Goal: Information Seeking & Learning: Check status

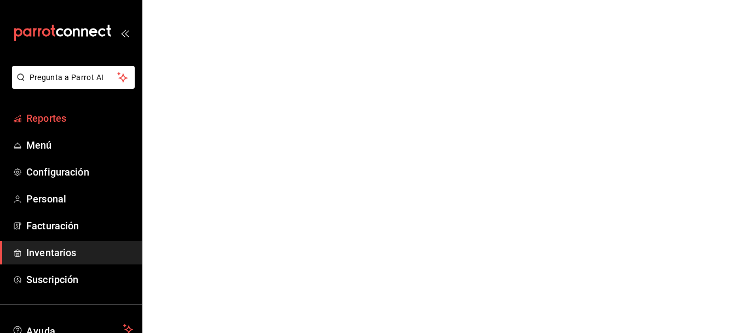
click at [41, 114] on span "Reportes" at bounding box center [79, 118] width 107 height 15
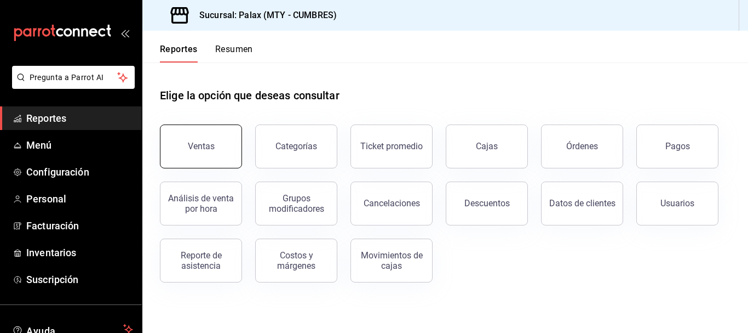
click at [215, 148] on button "Ventas" at bounding box center [201, 146] width 82 height 44
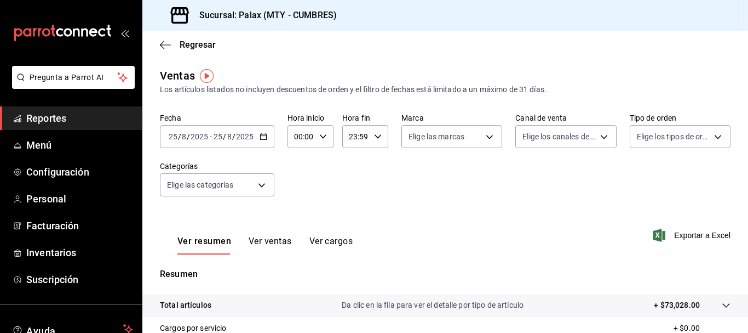
click at [266, 130] on div "[DATE] [DATE] - [DATE] [DATE]" at bounding box center [217, 136] width 114 height 23
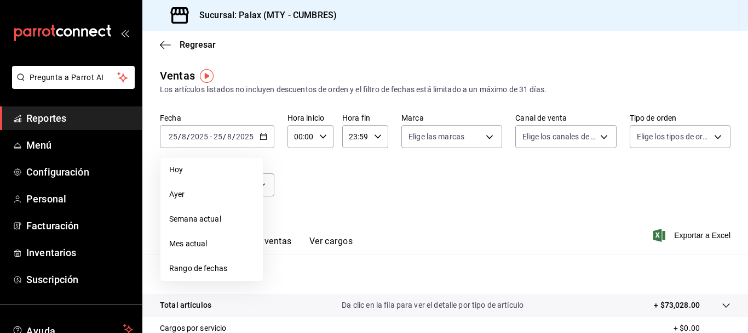
click at [454, 184] on div "Fecha 2025-08-25 25 / 8 / 2025 - 2025-08-25 25 / 8 / 2025 Hoy Ayer Semana actua…" at bounding box center [445, 161] width 571 height 96
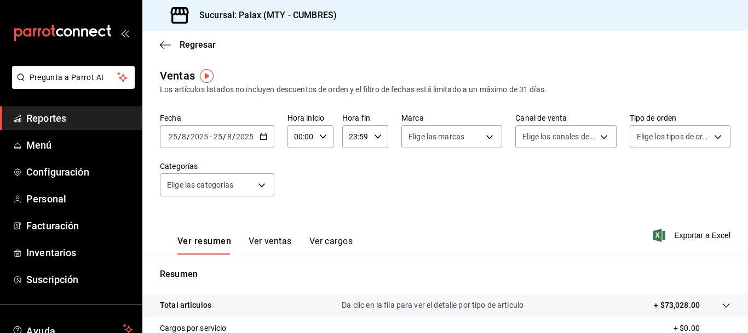
click at [68, 114] on span "Reportes" at bounding box center [79, 118] width 107 height 15
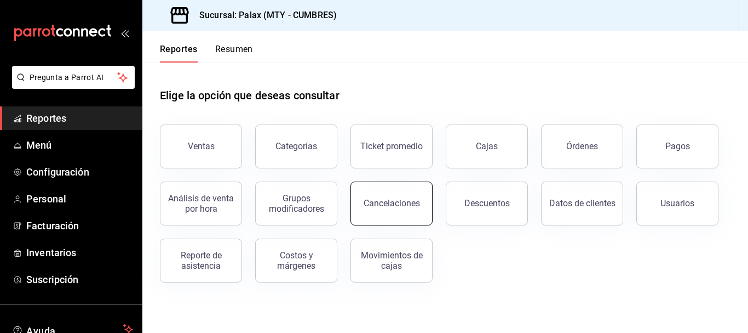
click at [403, 219] on button "Cancelaciones" at bounding box center [392, 203] width 82 height 44
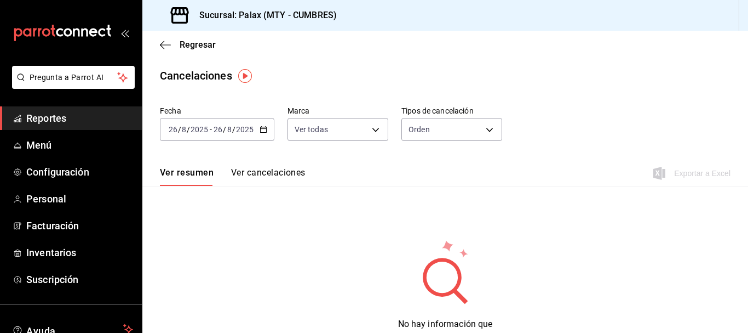
click at [260, 134] on div "[DATE] [DATE] - [DATE] [DATE]" at bounding box center [217, 129] width 114 height 23
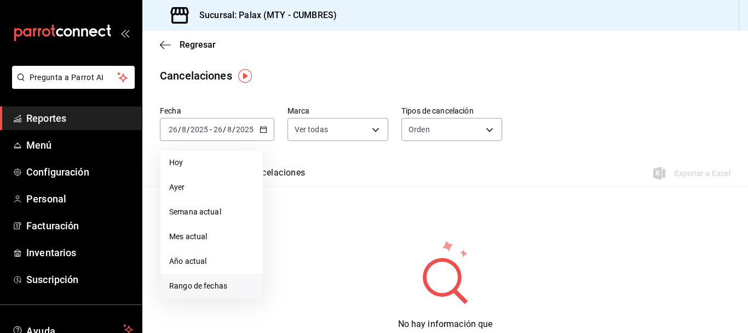
click at [173, 280] on span "Rango de fechas" at bounding box center [211, 286] width 85 height 12
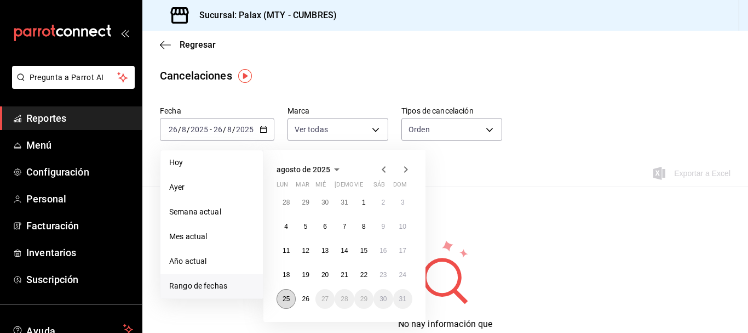
click at [287, 296] on abbr "25" at bounding box center [286, 299] width 7 height 8
click at [304, 297] on abbr "26" at bounding box center [305, 299] width 7 height 8
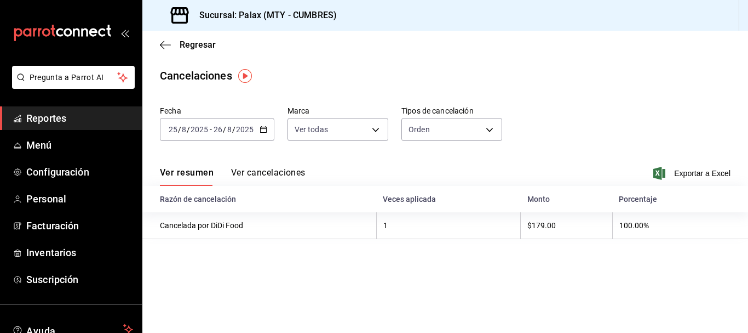
click at [277, 171] on button "Ver cancelaciones" at bounding box center [268, 176] width 75 height 19
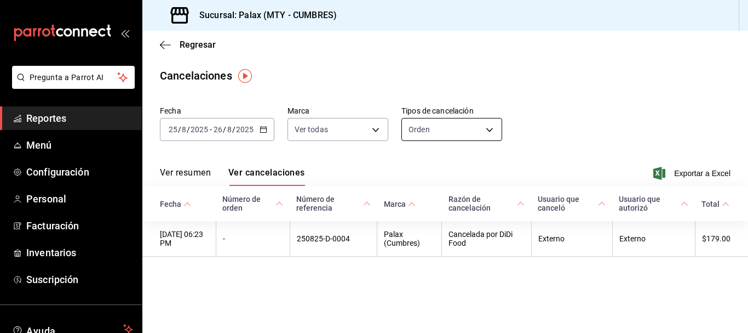
click at [460, 125] on body "Pregunta a Parrot AI Reportes Menú Configuración Personal Facturación Inventari…" at bounding box center [374, 166] width 748 height 333
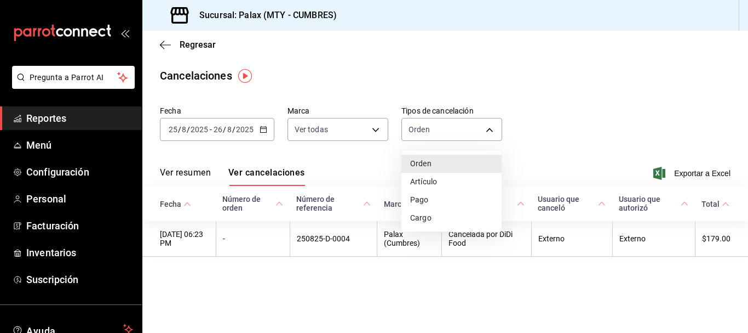
click at [442, 179] on li "Artículo" at bounding box center [452, 182] width 100 height 18
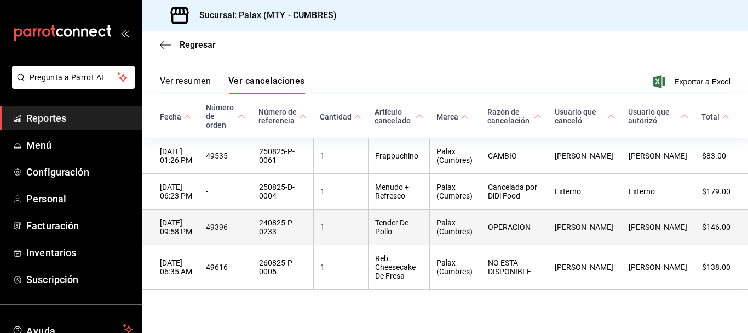
scroll to position [99, 0]
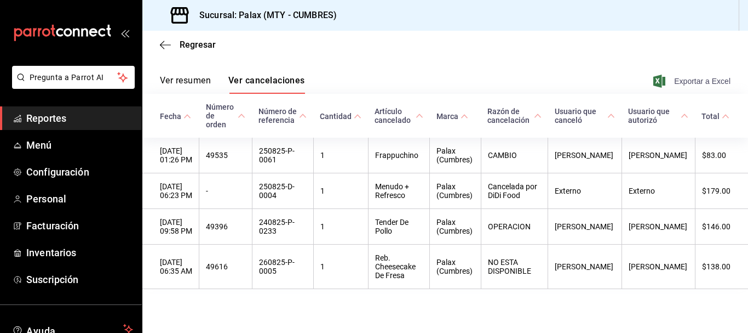
click at [708, 79] on span "Exportar a Excel" at bounding box center [693, 81] width 75 height 13
click at [497, 43] on div "Regresar" at bounding box center [445, 45] width 606 height 28
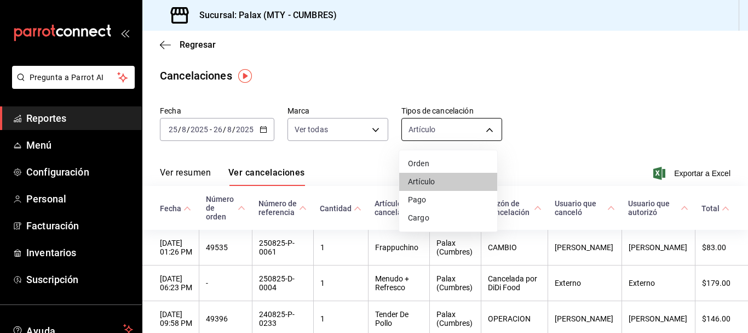
click at [432, 124] on body "Pregunta a Parrot AI Reportes Menú Configuración Personal Facturación Inventari…" at bounding box center [374, 166] width 748 height 333
click at [436, 201] on li "Pago" at bounding box center [448, 200] width 98 height 18
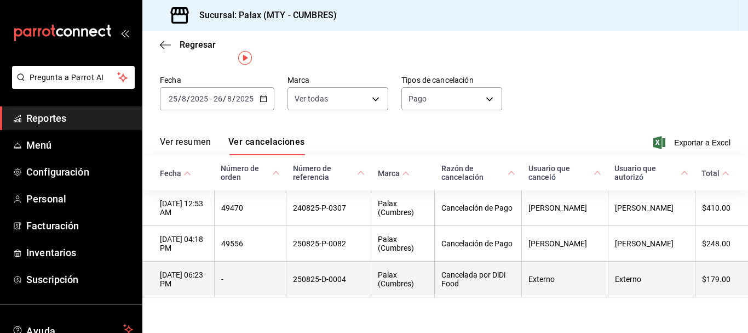
scroll to position [43, 0]
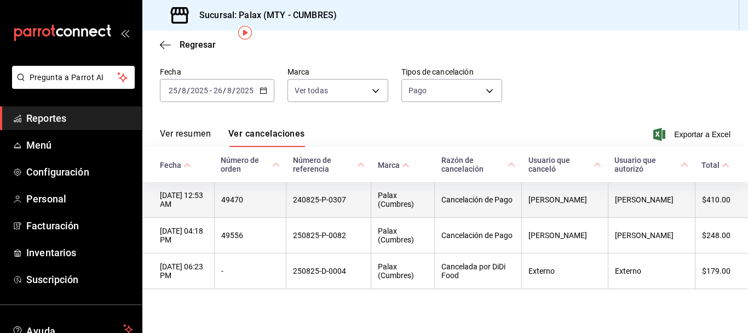
click at [345, 195] on th "240825-P-0307" at bounding box center [329, 200] width 85 height 36
copy th "240825-P-0307"
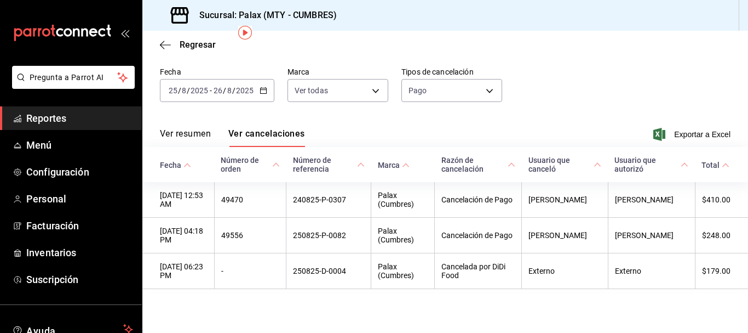
click at [433, 123] on div "Ver resumen Ver cancelaciones Exportar a Excel" at bounding box center [445, 131] width 606 height 32
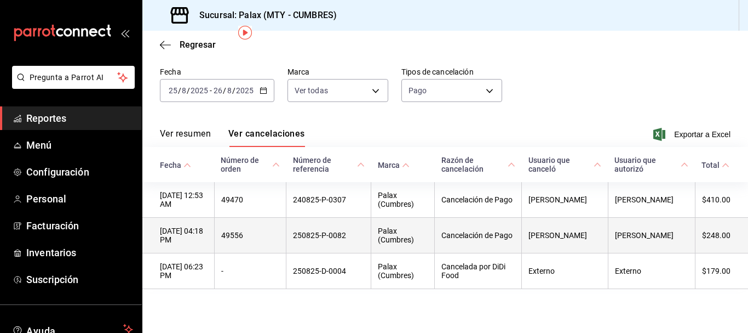
click at [333, 236] on th "250825-P-0082" at bounding box center [329, 235] width 85 height 36
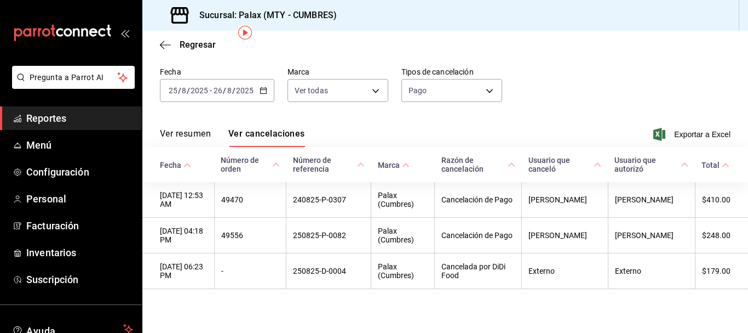
click at [405, 117] on div "Ver resumen Ver cancelaciones Exportar a Excel" at bounding box center [445, 131] width 606 height 32
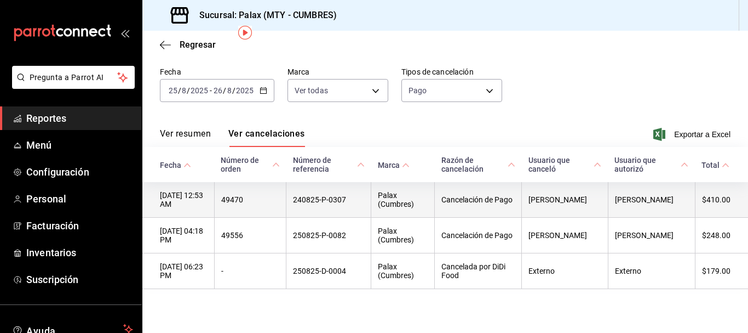
click at [343, 196] on th "240825-P-0307" at bounding box center [329, 200] width 85 height 36
copy th "240825-P-0307"
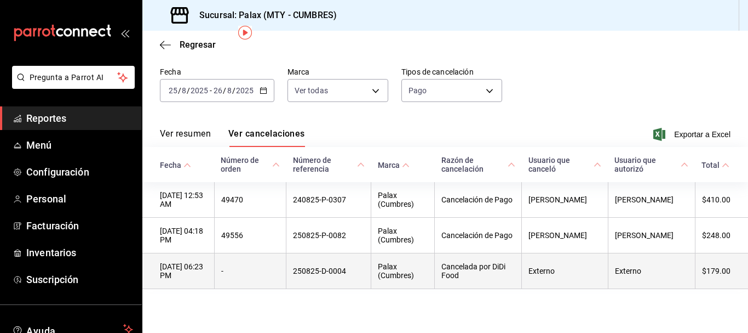
click at [336, 271] on th "250825-D-0004" at bounding box center [329, 271] width 85 height 36
copy th "250825-D-0004"
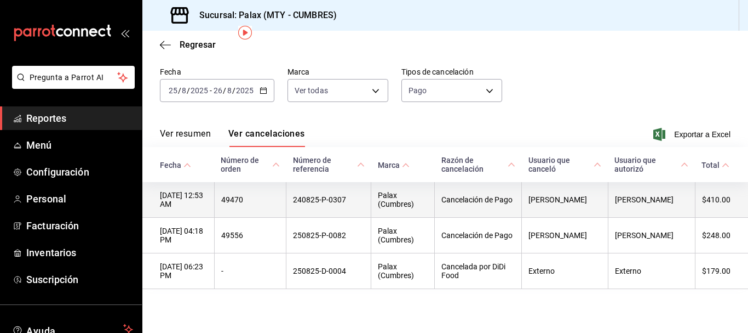
click at [338, 196] on th "240825-P-0307" at bounding box center [329, 200] width 85 height 36
copy th "240825-P-0307"
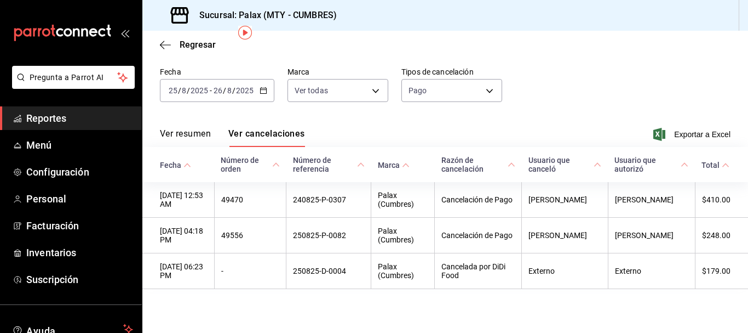
click at [391, 127] on div "Ver resumen Ver cancelaciones Exportar a Excel" at bounding box center [445, 131] width 606 height 32
click at [426, 135] on div "Ver resumen Ver cancelaciones Exportar a Excel" at bounding box center [445, 131] width 606 height 32
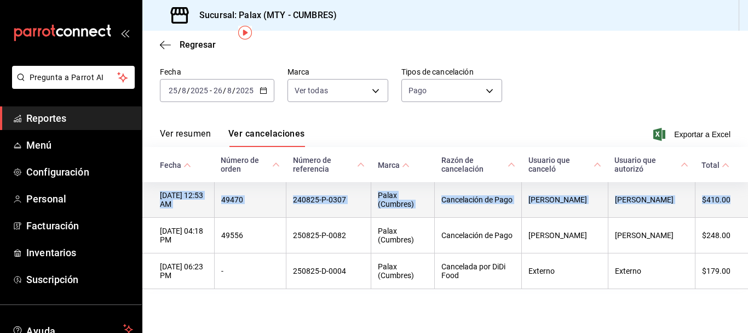
drag, startPoint x: 155, startPoint y: 192, endPoint x: 722, endPoint y: 198, distance: 567.0
click at [722, 198] on tr "25/08/2025 12:53 AM 49470 240825-P-0307 Palax (Cumbres) Cancelación de Pago Vic…" at bounding box center [445, 200] width 606 height 36
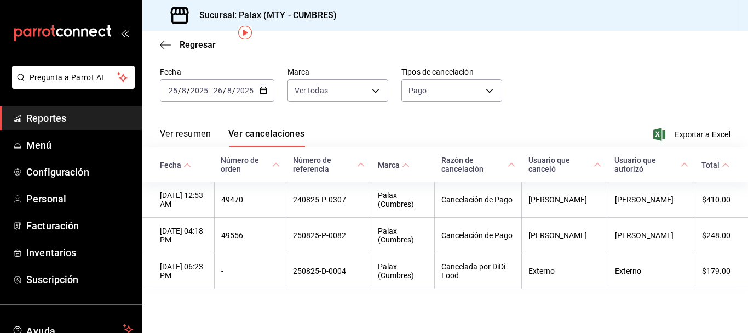
click at [545, 127] on div "Ver resumen Ver cancelaciones Exportar a Excel" at bounding box center [445, 131] width 606 height 32
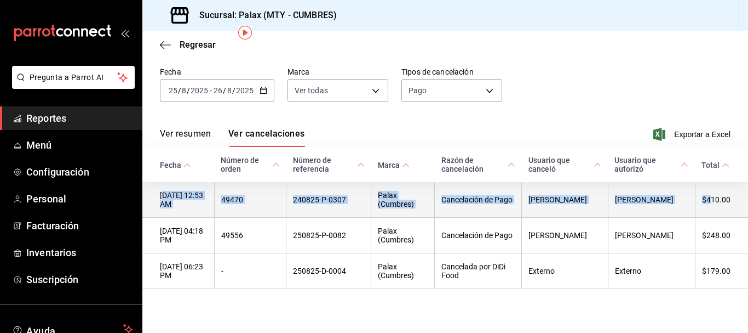
drag, startPoint x: 162, startPoint y: 196, endPoint x: 650, endPoint y: 190, distance: 487.6
click at [701, 191] on tr "25/08/2025 12:53 AM 49470 240825-P-0307 Palax (Cumbres) Cancelación de Pago Vic…" at bounding box center [445, 200] width 606 height 36
drag, startPoint x: 154, startPoint y: 193, endPoint x: 723, endPoint y: 201, distance: 568.7
click at [723, 201] on tr "25/08/2025 12:53 AM 49470 240825-P-0307 Palax (Cumbres) Cancelación de Pago Vic…" at bounding box center [445, 200] width 606 height 36
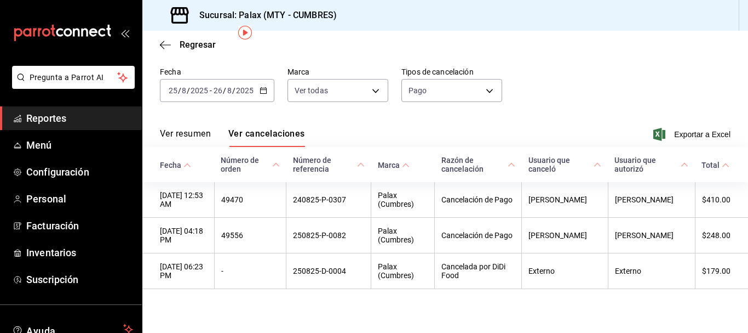
click at [303, 312] on main "Regresar Cancelaciones Fecha 2025-08-25 25 / 8 / 2025 - 2025-08-26 26 / 8 / 202…" at bounding box center [445, 162] width 606 height 341
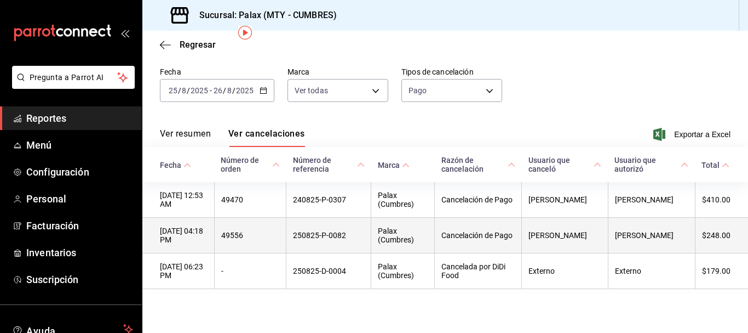
click at [346, 222] on th "250825-P-0082" at bounding box center [329, 235] width 85 height 36
click at [349, 232] on th "250825-P-0082" at bounding box center [329, 235] width 85 height 36
copy th "250825-P-0082"
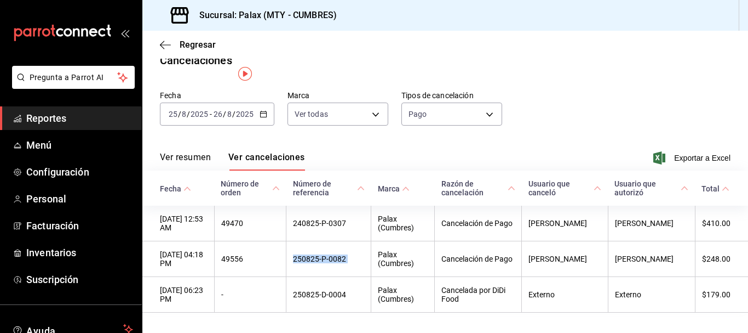
scroll to position [0, 0]
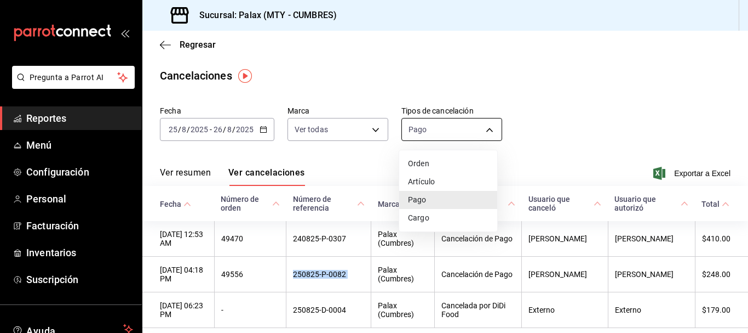
click at [440, 127] on body "Pregunta a Parrot AI Reportes Menú Configuración Personal Facturación Inventari…" at bounding box center [374, 166] width 748 height 333
click at [433, 217] on li "Cargo" at bounding box center [448, 218] width 98 height 18
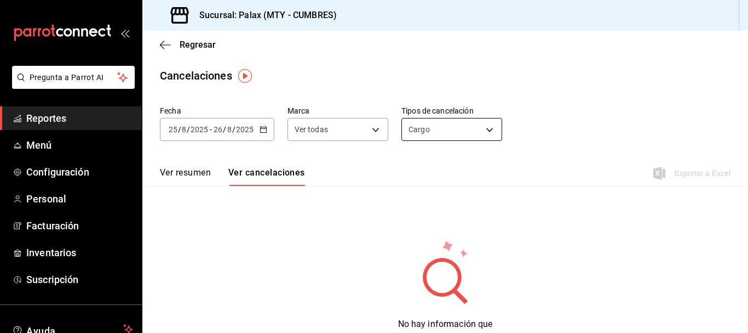
click at [460, 132] on body "Pregunta a Parrot AI Reportes Menú Configuración Personal Facturación Inventari…" at bounding box center [374, 166] width 748 height 333
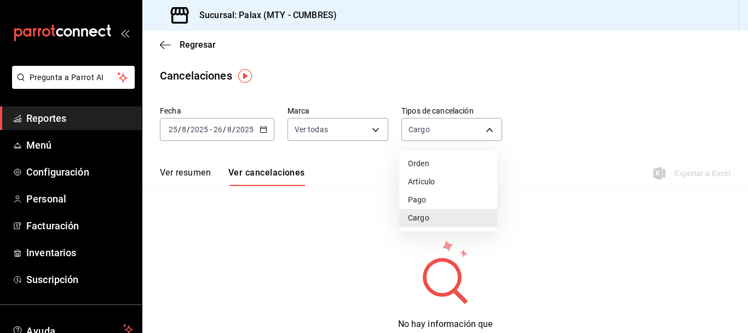
click at [443, 188] on li "Artículo" at bounding box center [448, 182] width 98 height 18
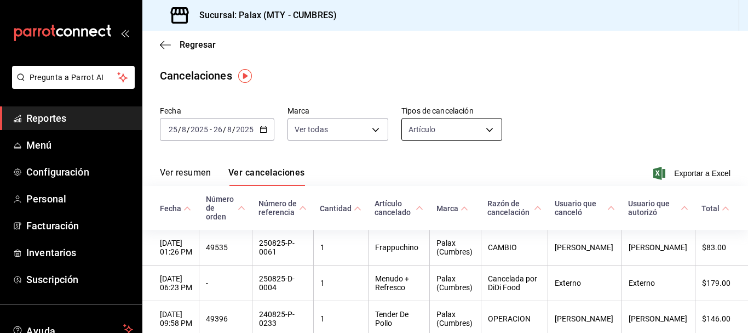
click at [430, 123] on body "Pregunta a Parrot AI Reportes Menú Configuración Personal Facturación Inventari…" at bounding box center [374, 166] width 748 height 333
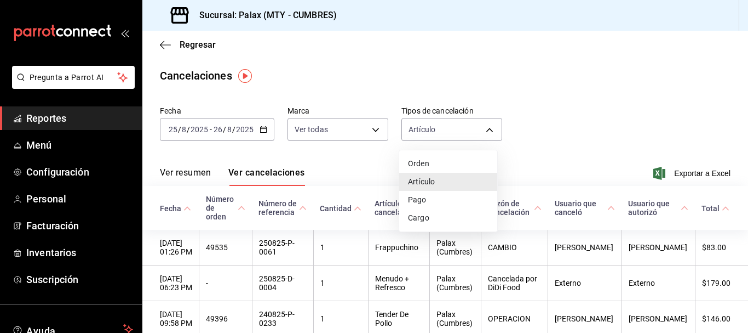
click at [437, 201] on li "Pago" at bounding box center [448, 200] width 98 height 18
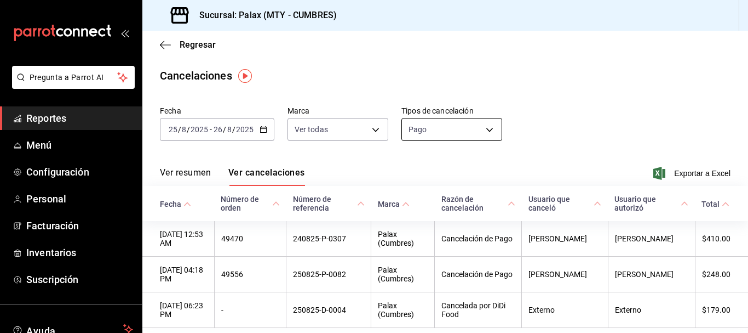
click at [445, 127] on body "Pregunta a Parrot AI Reportes Menú Configuración Personal Facturación Inventari…" at bounding box center [374, 166] width 748 height 333
click at [430, 156] on li "Orden" at bounding box center [448, 163] width 98 height 18
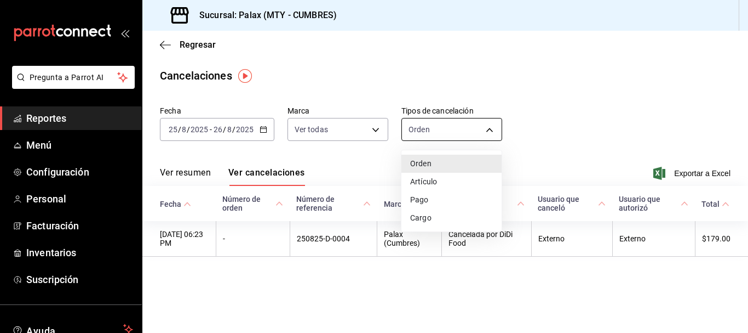
click at [453, 129] on body "Pregunta a Parrot AI Reportes Menú Configuración Personal Facturación Inventari…" at bounding box center [374, 166] width 748 height 333
click at [588, 102] on div at bounding box center [374, 166] width 748 height 333
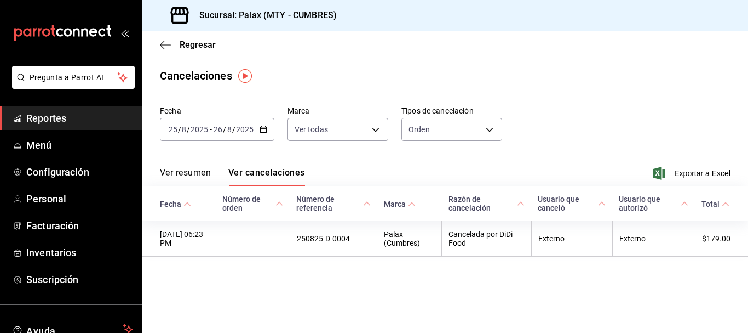
click at [557, 128] on div "Fecha 2025-08-25 25 / 8 / 2025 - 2025-08-26 26 / 8 / 2025 Marca Ver todas [obje…" at bounding box center [445, 127] width 571 height 53
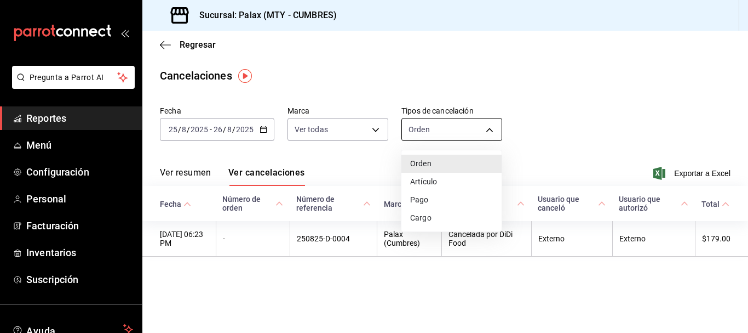
click at [458, 128] on body "Pregunta a Parrot AI Reportes Menú Configuración Personal Facturación Inventari…" at bounding box center [374, 166] width 748 height 333
click at [438, 165] on li "Orden" at bounding box center [452, 163] width 100 height 18
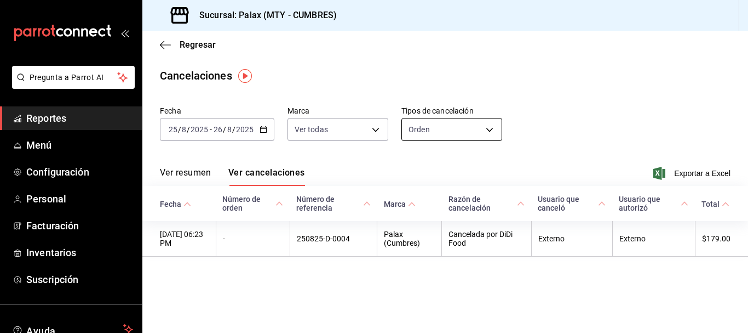
click at [443, 131] on body "Pregunta a Parrot AI Reportes Menú Configuración Personal Facturación Inventari…" at bounding box center [374, 166] width 748 height 333
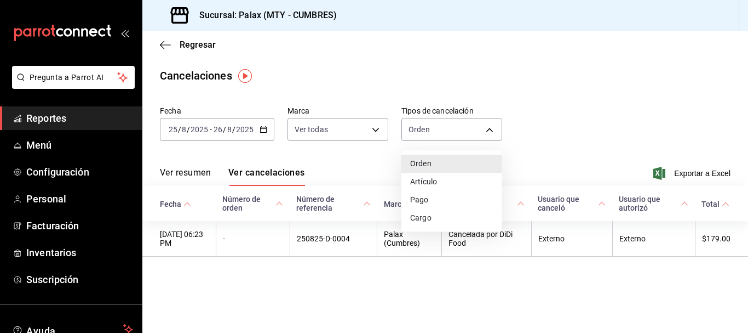
click at [430, 177] on li "Artículo" at bounding box center [452, 182] width 100 height 18
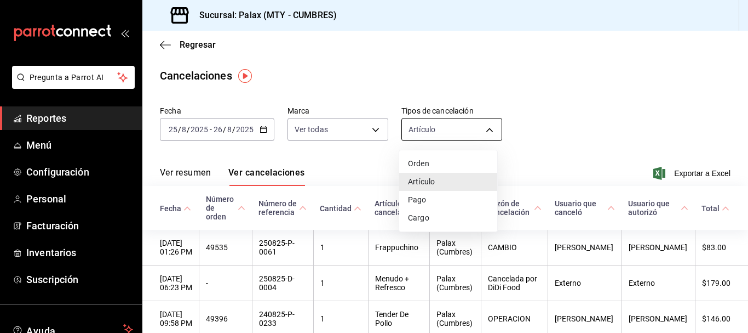
click at [468, 120] on body "Pregunta a Parrot AI Reportes Menú Configuración Personal Facturación Inventari…" at bounding box center [374, 166] width 748 height 333
click at [430, 201] on li "Pago" at bounding box center [448, 200] width 98 height 18
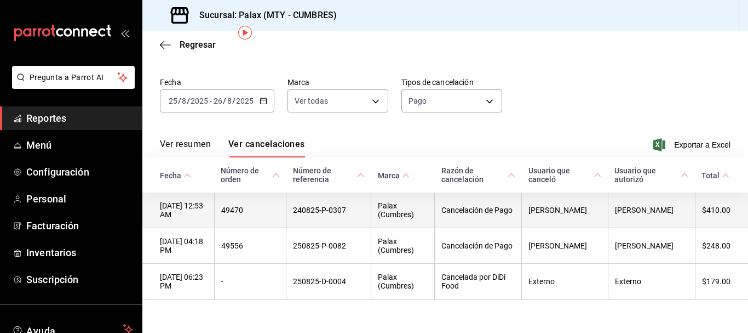
scroll to position [43, 0]
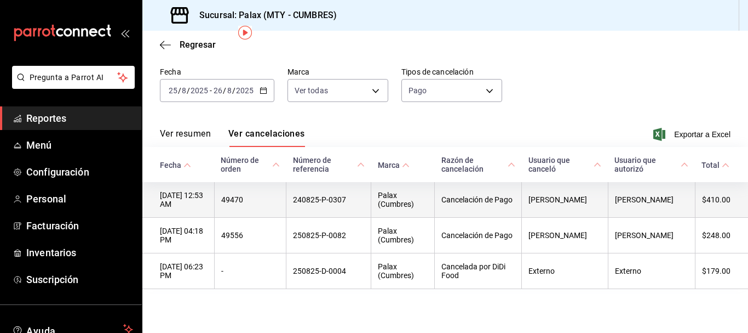
click at [334, 194] on th "240825-P-0307" at bounding box center [329, 200] width 85 height 36
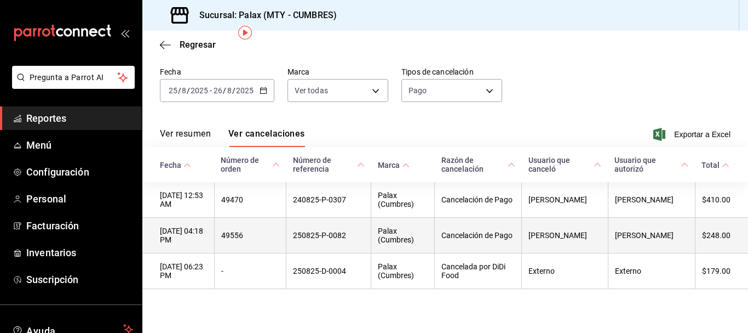
click at [330, 234] on th "250825-P-0082" at bounding box center [329, 235] width 85 height 36
click at [329, 234] on th "250825-P-0082" at bounding box center [329, 235] width 85 height 36
copy th "250825-P-0082"
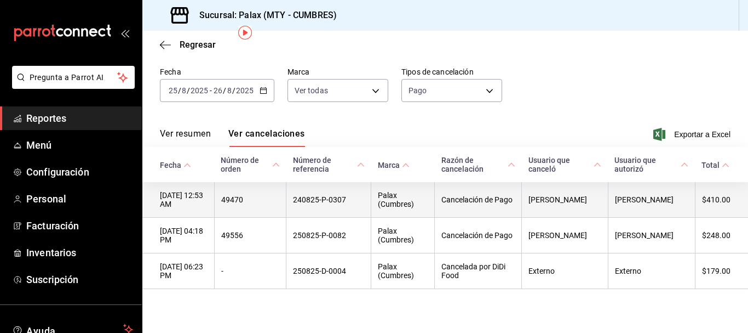
click at [336, 193] on th "240825-P-0307" at bounding box center [329, 200] width 85 height 36
copy th "240825-P-0307"
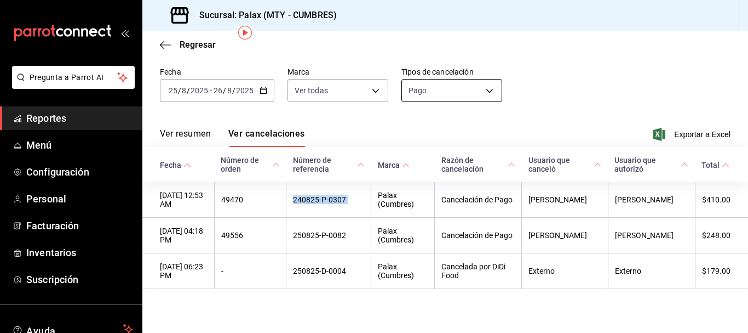
click at [439, 83] on body "Pregunta a Parrot AI Reportes Menú Configuración Personal Facturación Inventari…" at bounding box center [374, 166] width 748 height 333
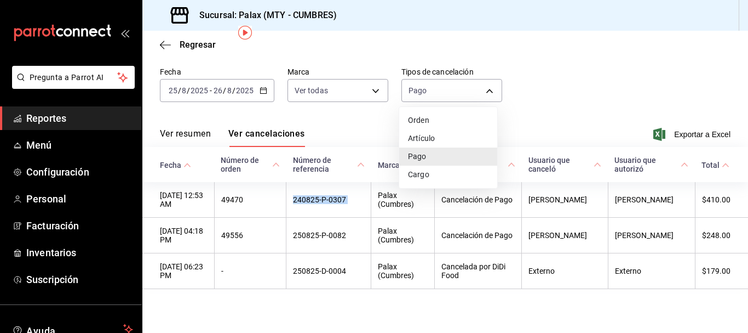
click at [432, 118] on li "Orden" at bounding box center [448, 120] width 98 height 18
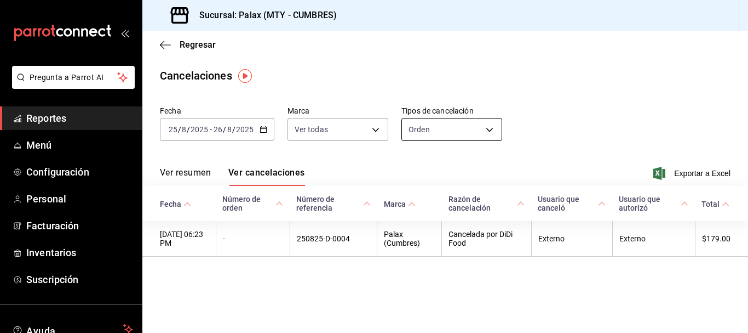
click at [425, 128] on body "Pregunta a Parrot AI Reportes Menú Configuración Personal Facturación Inventari…" at bounding box center [374, 166] width 748 height 333
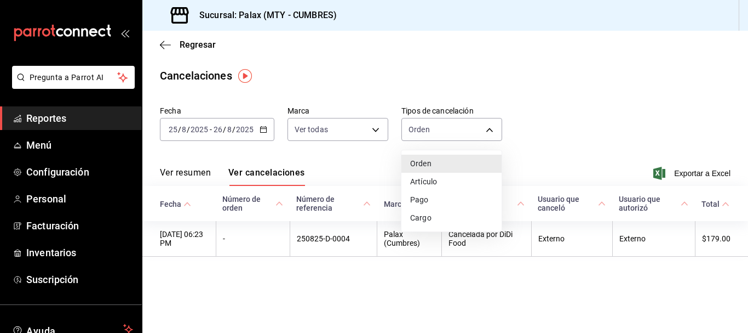
click at [437, 200] on li "Pago" at bounding box center [452, 200] width 100 height 18
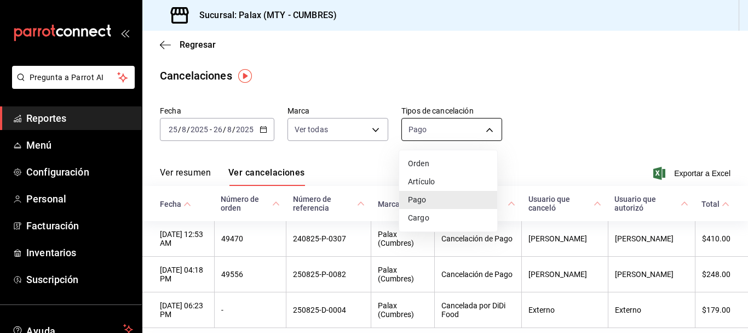
click at [448, 118] on body "Pregunta a Parrot AI Reportes Menú Configuración Personal Facturación Inventari…" at bounding box center [374, 166] width 748 height 333
click at [430, 161] on li "Orden" at bounding box center [448, 163] width 98 height 18
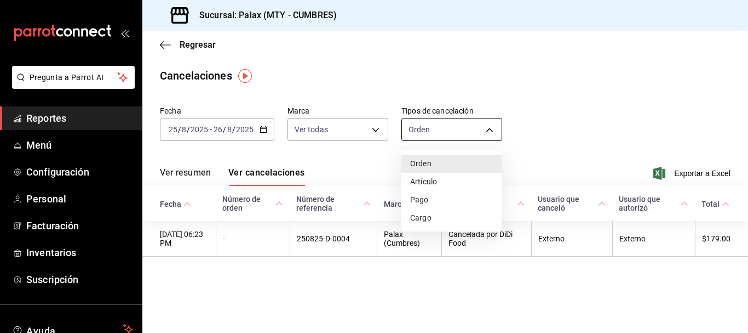
click at [430, 120] on body "Pregunta a Parrot AI Reportes Menú Configuración Personal Facturación Inventari…" at bounding box center [374, 166] width 748 height 333
click at [427, 201] on li "Pago" at bounding box center [452, 200] width 100 height 18
type input "ORDER_PAYMENT"
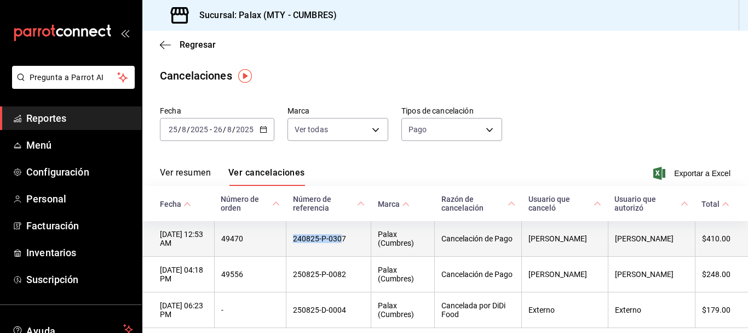
drag, startPoint x: 357, startPoint y: 243, endPoint x: 297, endPoint y: 245, distance: 59.2
click at [297, 245] on tr "25/08/2025 12:53 AM 49470 240825-P-0307 Palax (Cumbres) Cancelación de Pago Vic…" at bounding box center [445, 239] width 606 height 36
drag, startPoint x: 367, startPoint y: 242, endPoint x: 290, endPoint y: 248, distance: 77.0
click at [290, 248] on tr "25/08/2025 12:53 AM 49470 240825-P-0307 Palax (Cumbres) Cancelación de Pago Vic…" at bounding box center [445, 239] width 606 height 36
copy tr "240825-P-0307"
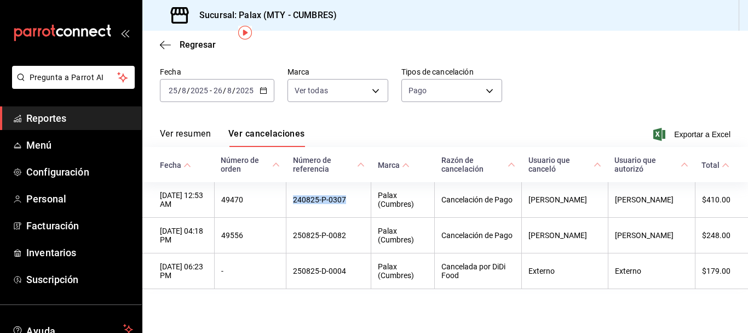
scroll to position [43, 0]
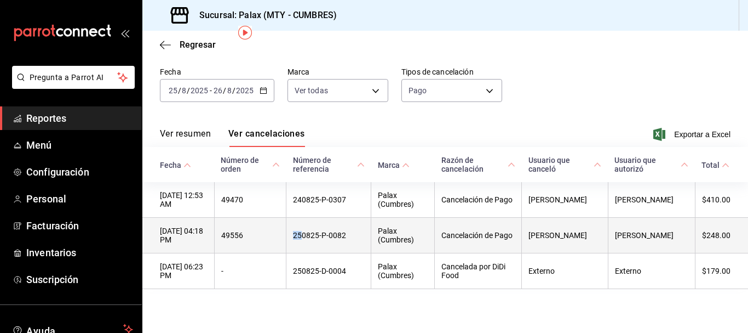
drag, startPoint x: 309, startPoint y: 237, endPoint x: 316, endPoint y: 237, distance: 7.1
click at [316, 237] on th "250825-P-0082" at bounding box center [329, 235] width 85 height 36
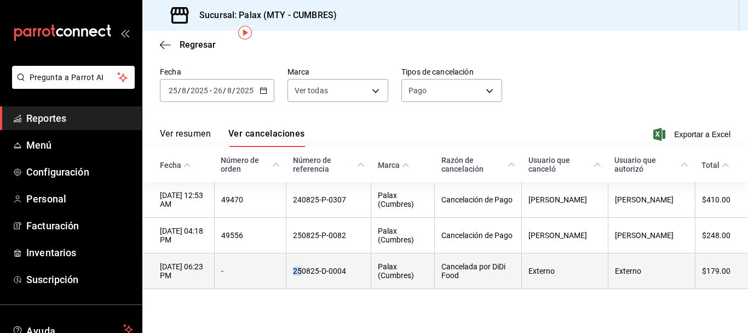
drag, startPoint x: 306, startPoint y: 276, endPoint x: 316, endPoint y: 276, distance: 9.3
click at [316, 276] on th "250825-D-0004" at bounding box center [329, 271] width 85 height 36
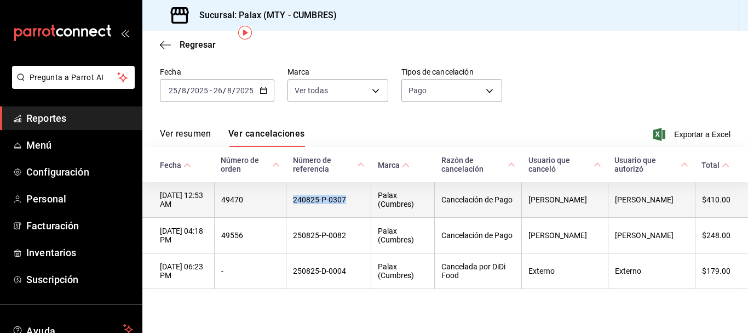
drag, startPoint x: 305, startPoint y: 198, endPoint x: 371, endPoint y: 194, distance: 67.0
click at [371, 194] on th "240825-P-0307" at bounding box center [329, 200] width 85 height 36
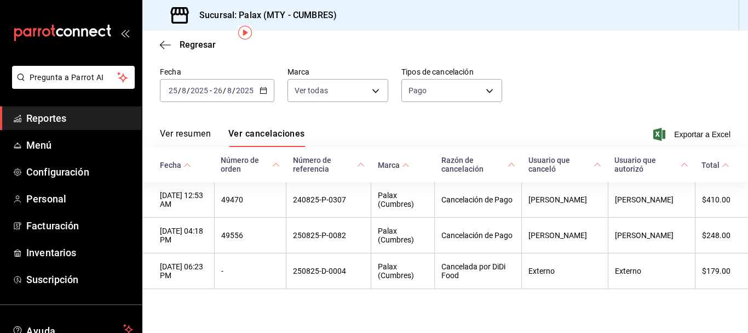
click at [262, 94] on div "[DATE] [DATE] - [DATE] [DATE]" at bounding box center [217, 90] width 114 height 23
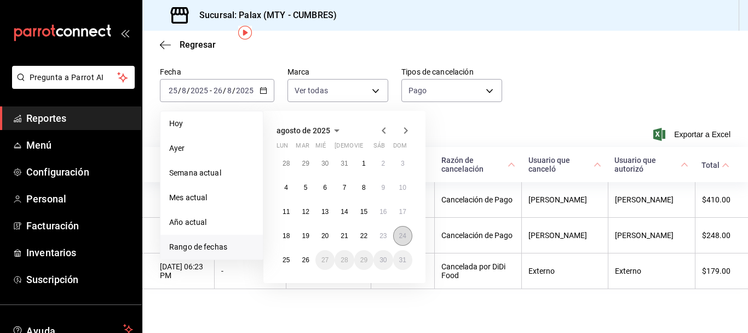
click at [400, 226] on button "24" at bounding box center [402, 236] width 19 height 20
click at [309, 250] on button "26" at bounding box center [305, 260] width 19 height 20
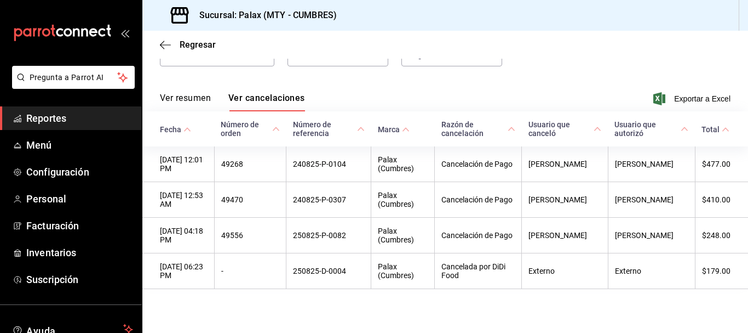
scroll to position [80, 0]
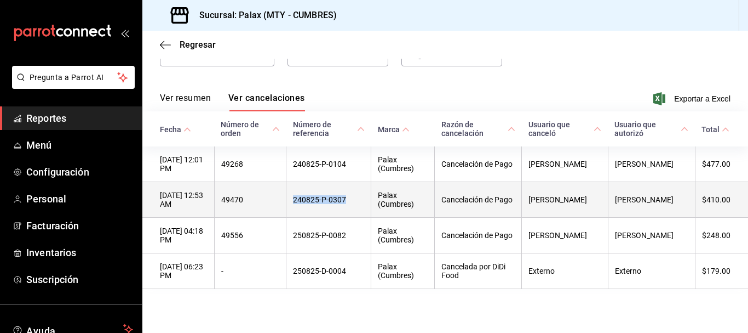
drag, startPoint x: 307, startPoint y: 198, endPoint x: 369, endPoint y: 198, distance: 61.9
click at [369, 198] on th "240825-P-0307" at bounding box center [329, 200] width 85 height 36
click at [499, 196] on th "Cancelación de Pago" at bounding box center [478, 200] width 87 height 36
drag, startPoint x: 204, startPoint y: 193, endPoint x: 222, endPoint y: 199, distance: 19.2
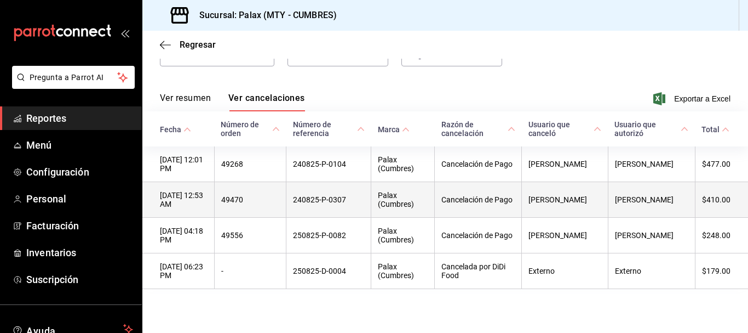
click at [214, 199] on th "[DATE] 12:53 AM" at bounding box center [178, 200] width 72 height 36
drag, startPoint x: 358, startPoint y: 201, endPoint x: 305, endPoint y: 190, distance: 53.7
click at [305, 190] on th "240825-P-0307" at bounding box center [329, 200] width 85 height 36
copy th "240825-P-0307"
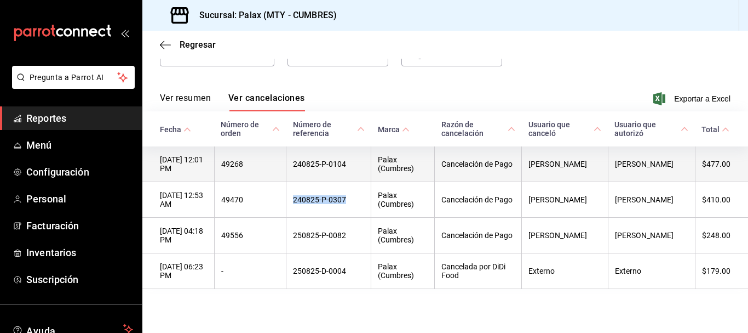
scroll to position [0, 0]
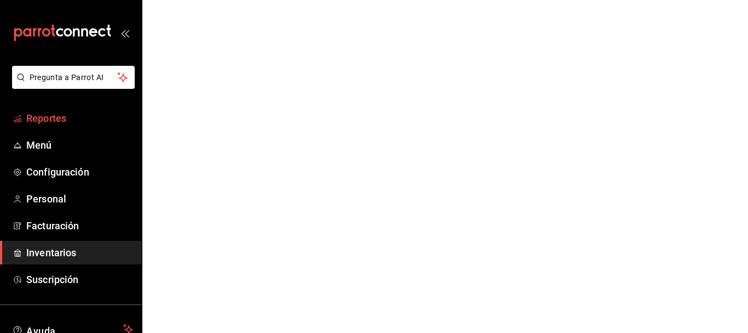
click at [39, 116] on span "Reportes" at bounding box center [79, 118] width 107 height 15
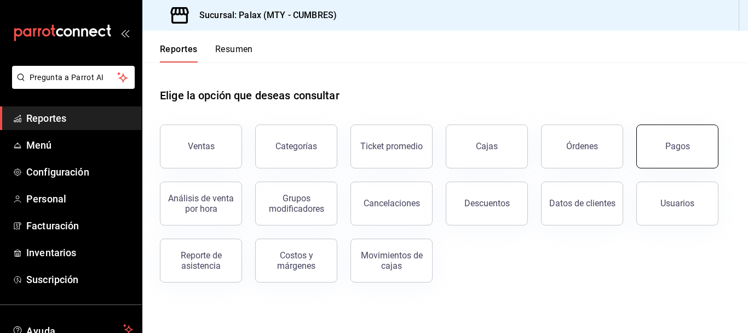
click at [694, 150] on button "Pagos" at bounding box center [678, 146] width 82 height 44
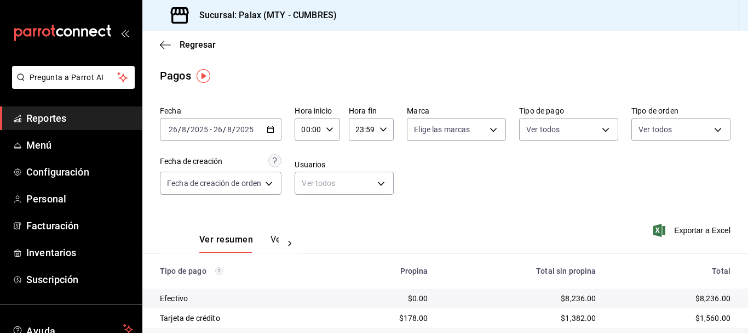
click at [282, 128] on div "[DATE] [DATE] - [DATE] [DATE]" at bounding box center [221, 129] width 122 height 23
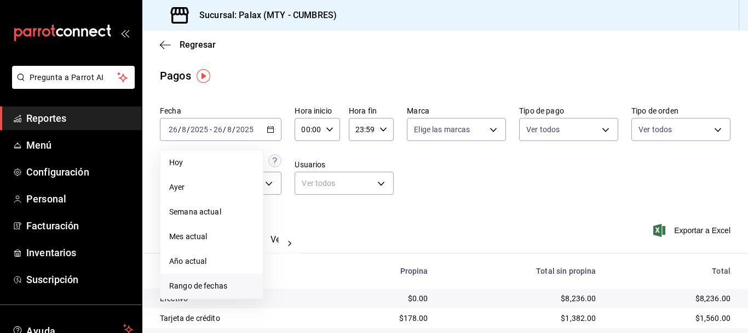
click at [216, 279] on li "Rango de fechas" at bounding box center [212, 285] width 102 height 25
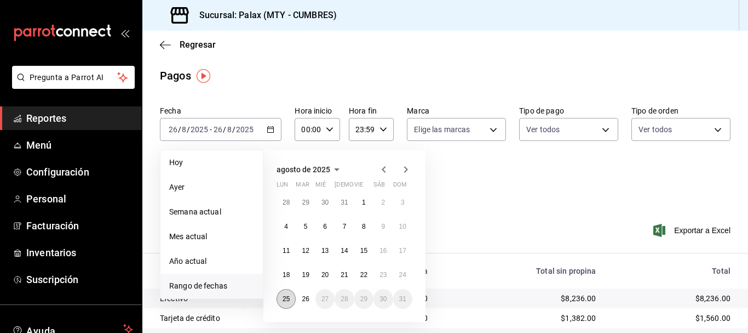
click at [288, 295] on abbr "25" at bounding box center [286, 299] width 7 height 8
click at [302, 297] on abbr "26" at bounding box center [305, 299] width 7 height 8
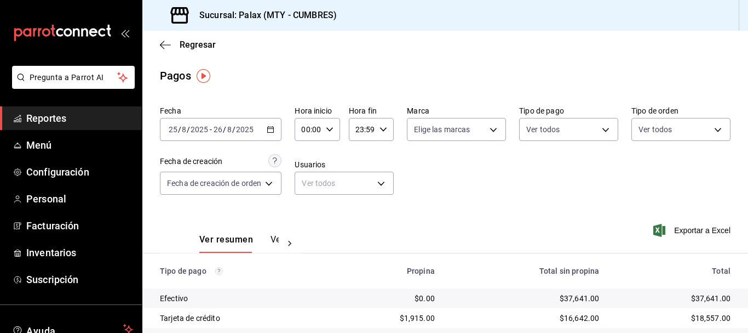
click at [579, 206] on div "Fecha [DATE] [DATE] - [DATE] [DATE] Hora inicio 00:00 Hora inicio Hora fin 23:5…" at bounding box center [445, 154] width 571 height 106
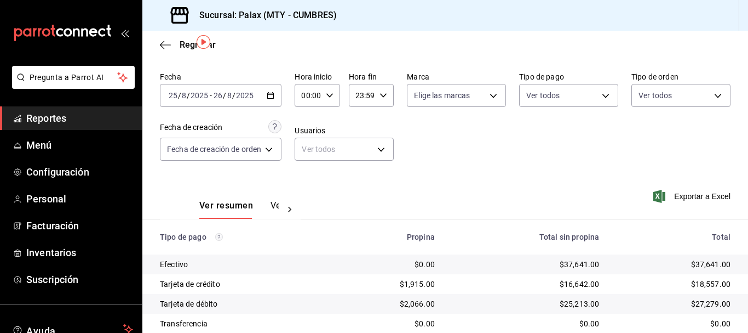
scroll to position [110, 0]
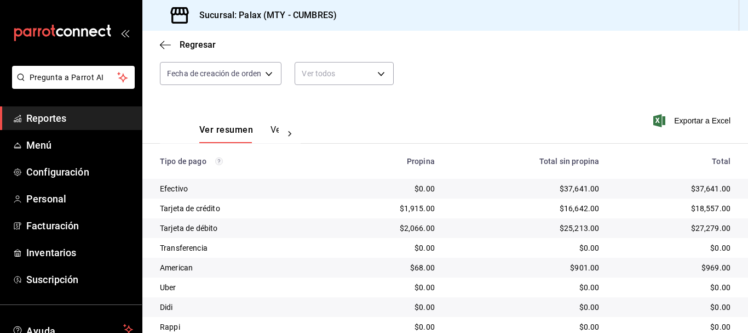
click at [272, 130] on button "Ver pagos" at bounding box center [291, 133] width 41 height 19
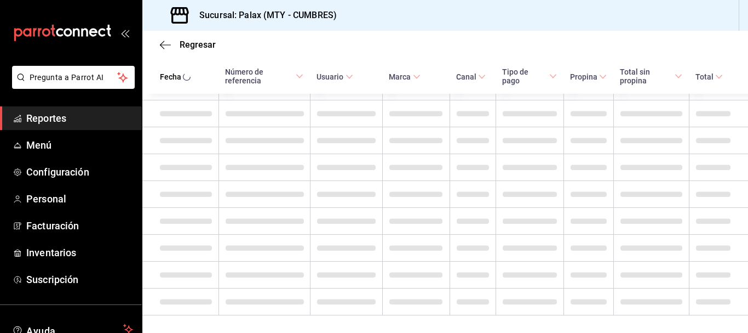
scroll to position [6104, 0]
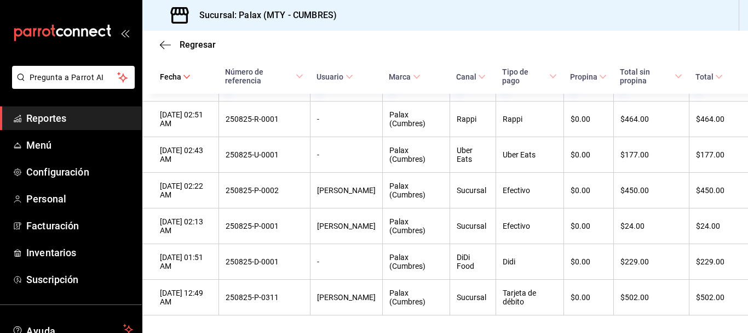
click at [461, 30] on div "Sucursal: Palax (MTY - CUMBRES)" at bounding box center [445, 15] width 606 height 31
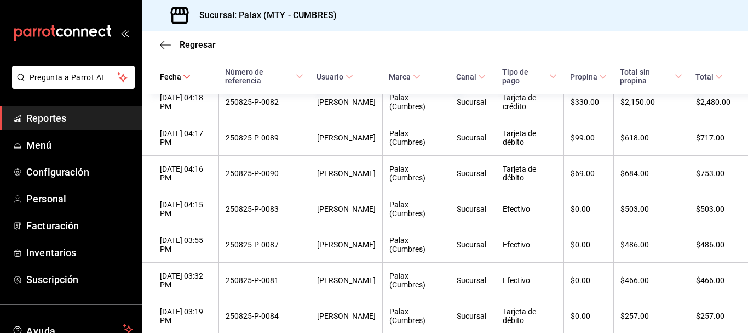
click at [468, 41] on div "Regresar" at bounding box center [445, 45] width 606 height 28
click at [410, 53] on div "Regresar" at bounding box center [445, 45] width 606 height 28
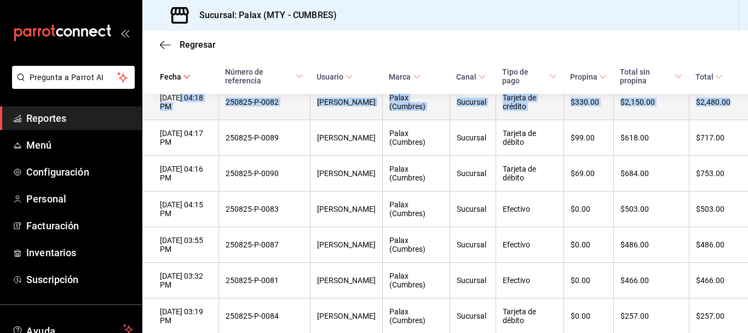
drag, startPoint x: 182, startPoint y: 178, endPoint x: 730, endPoint y: 180, distance: 548.4
click at [730, 120] on tr "[DATE] 04:18 PM 250825-P-0082 [PERSON_NAME] (Cumbres) Sucursal Tarjeta de crédi…" at bounding box center [445, 102] width 606 height 36
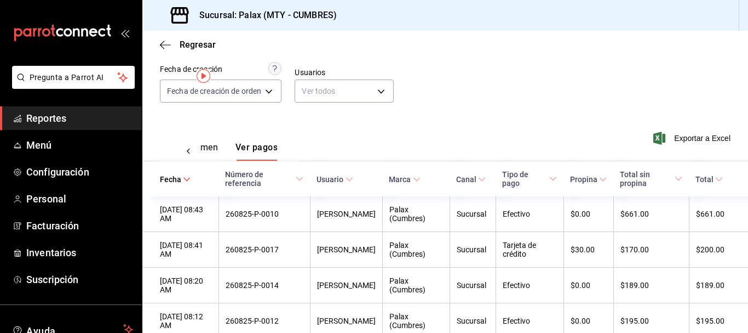
scroll to position [0, 0]
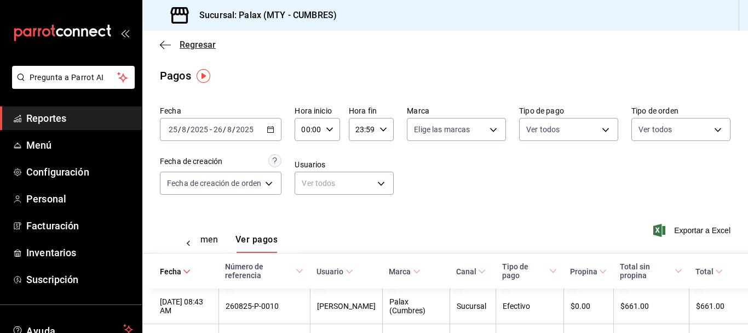
click at [160, 44] on icon "button" at bounding box center [165, 45] width 11 height 10
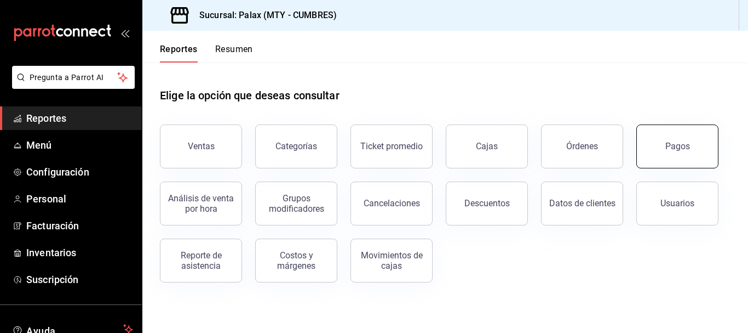
click at [671, 138] on button "Pagos" at bounding box center [678, 146] width 82 height 44
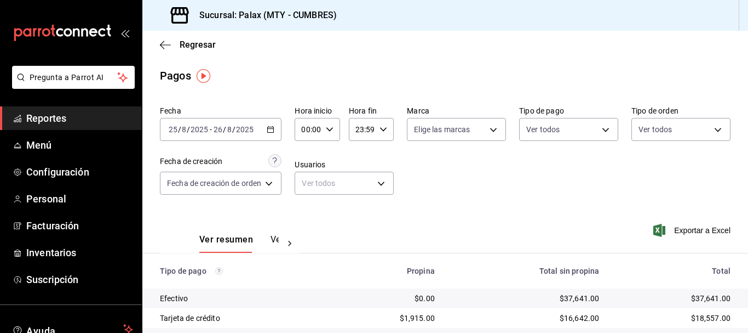
click at [274, 121] on div "[DATE] [DATE] - [DATE] [DATE]" at bounding box center [221, 129] width 122 height 23
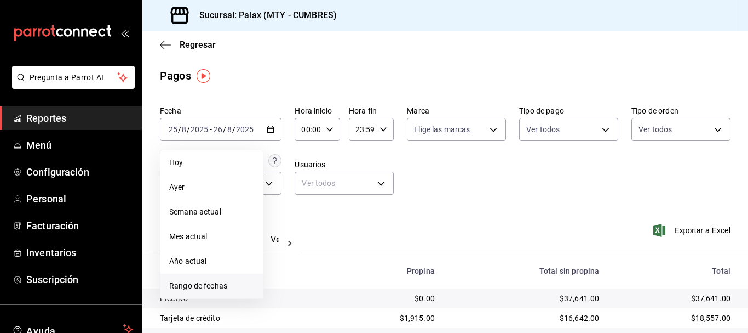
click at [197, 280] on span "Rango de fechas" at bounding box center [211, 286] width 85 height 12
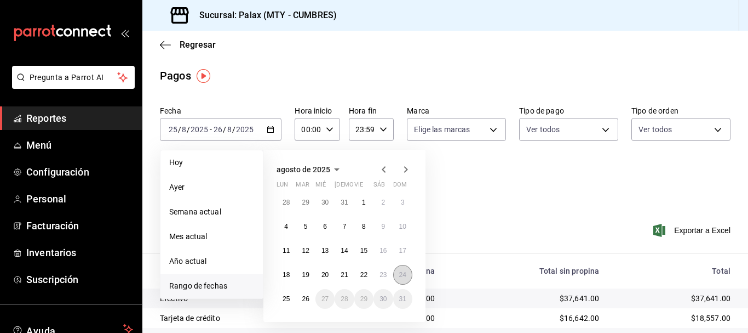
click at [398, 270] on button "24" at bounding box center [402, 275] width 19 height 20
click at [301, 297] on button "26" at bounding box center [305, 299] width 19 height 20
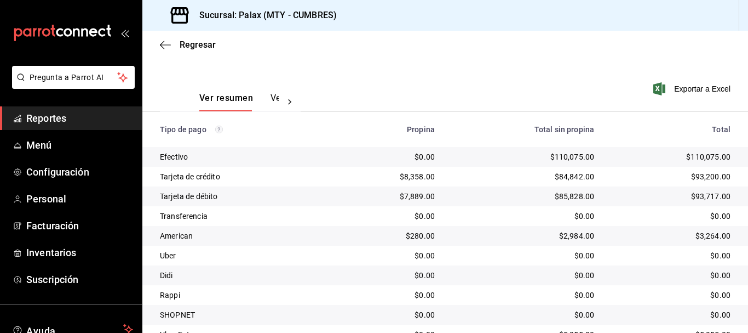
scroll to position [111, 0]
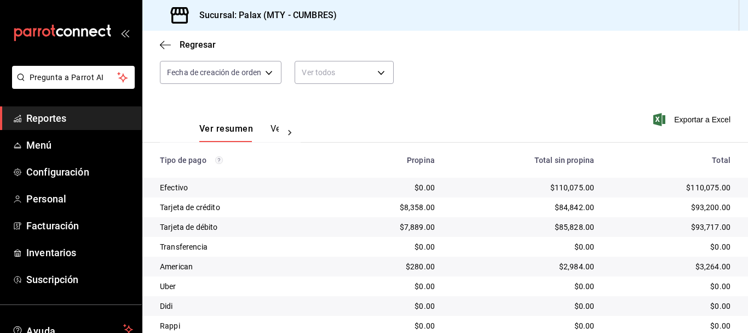
click at [283, 129] on div at bounding box center [290, 132] width 22 height 19
click at [256, 125] on button "Ver pagos" at bounding box center [258, 132] width 41 height 19
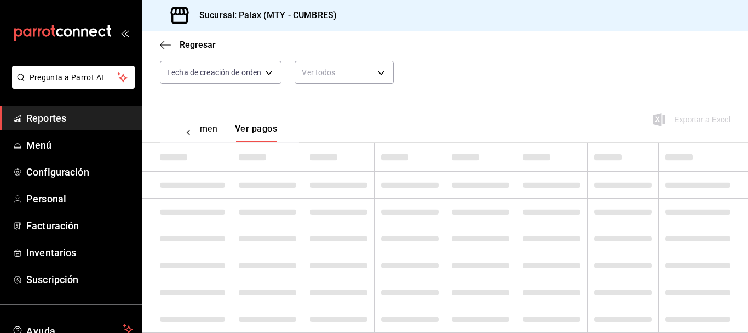
scroll to position [0, 32]
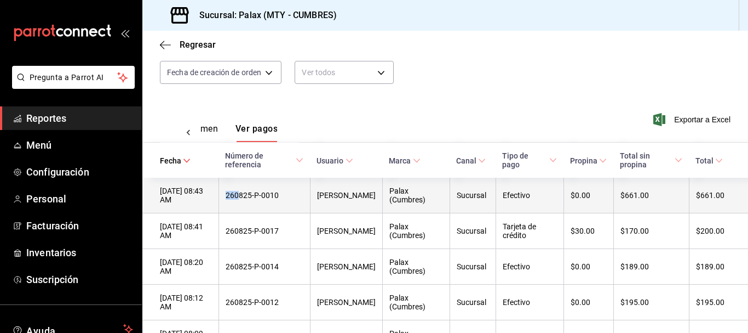
drag, startPoint x: 234, startPoint y: 196, endPoint x: 249, endPoint y: 199, distance: 15.0
click at [249, 199] on th "260825-P-0010" at bounding box center [265, 196] width 92 height 36
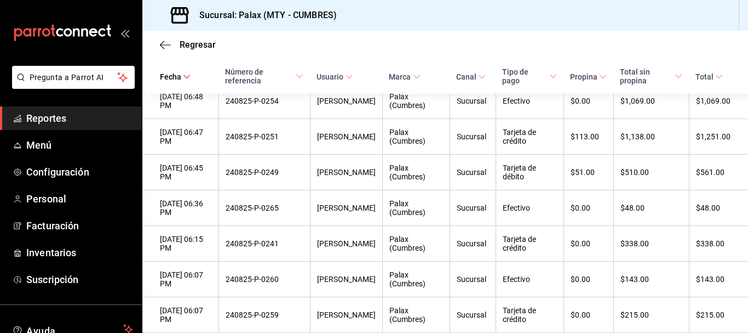
scroll to position [8499, 0]
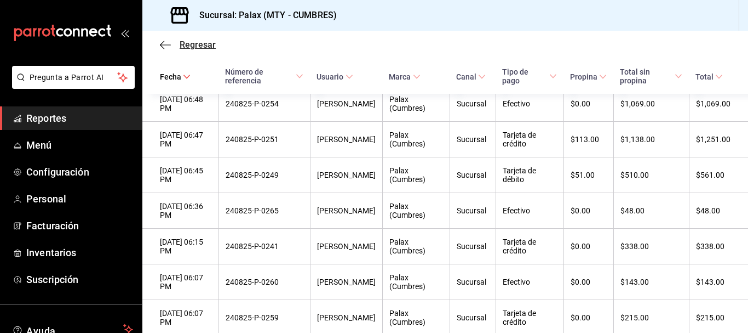
click at [162, 40] on icon "button" at bounding box center [165, 45] width 11 height 10
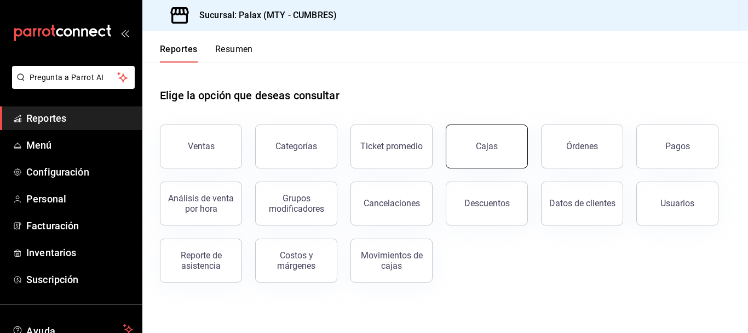
click at [496, 138] on button "Cajas" at bounding box center [487, 146] width 82 height 44
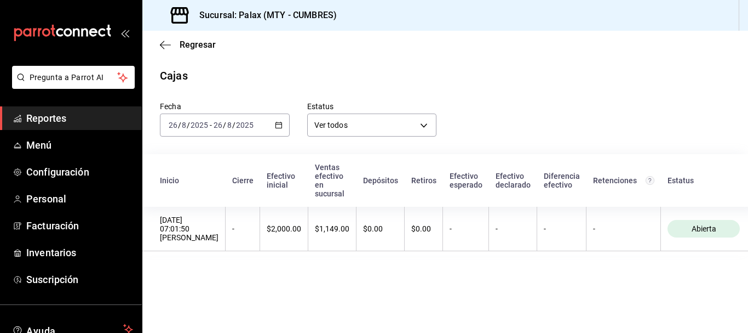
click at [258, 121] on div "[DATE] [DATE] - [DATE] [DATE]" at bounding box center [225, 124] width 130 height 23
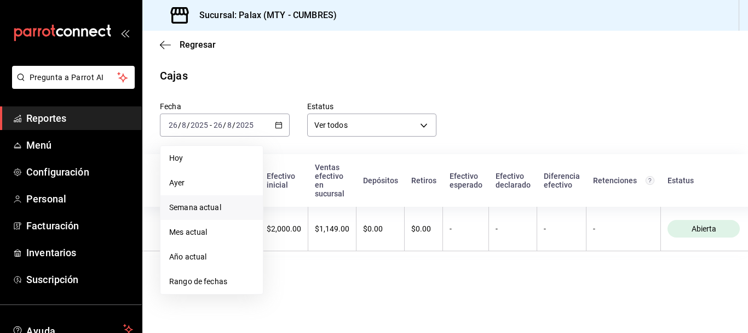
click at [203, 199] on li "Semana actual" at bounding box center [212, 207] width 102 height 25
click at [203, 199] on th "Inicio" at bounding box center [183, 180] width 83 height 53
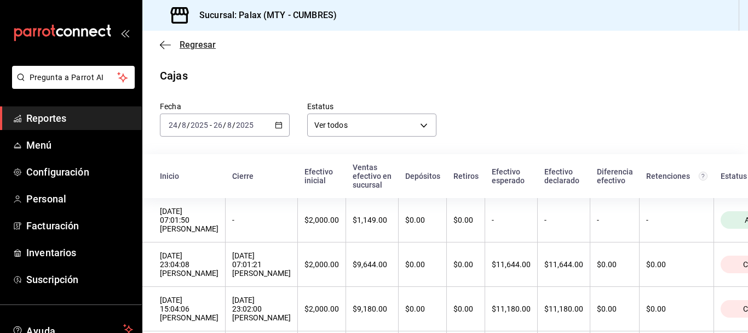
click at [165, 44] on icon "button" at bounding box center [165, 45] width 11 height 10
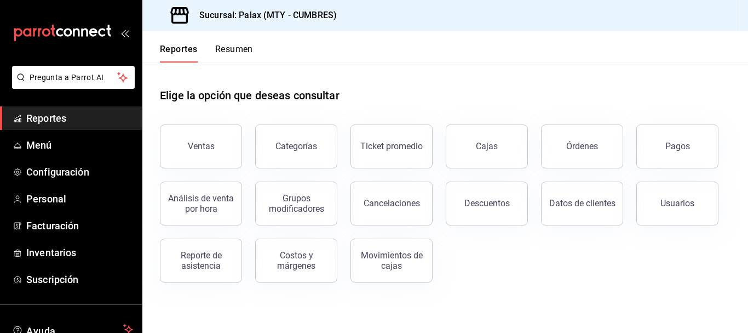
click at [453, 57] on header "Reportes Resumen" at bounding box center [445, 47] width 606 height 32
click at [565, 127] on button "Órdenes" at bounding box center [582, 146] width 82 height 44
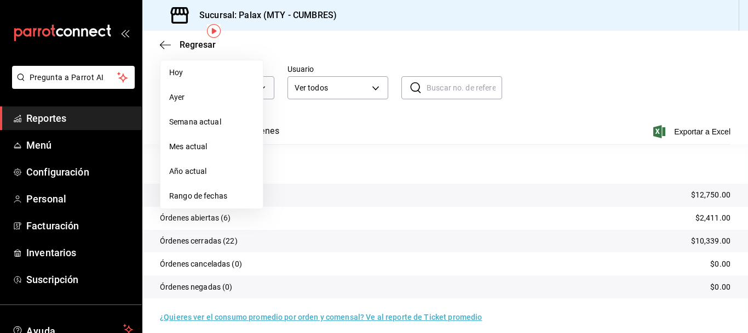
scroll to position [98, 0]
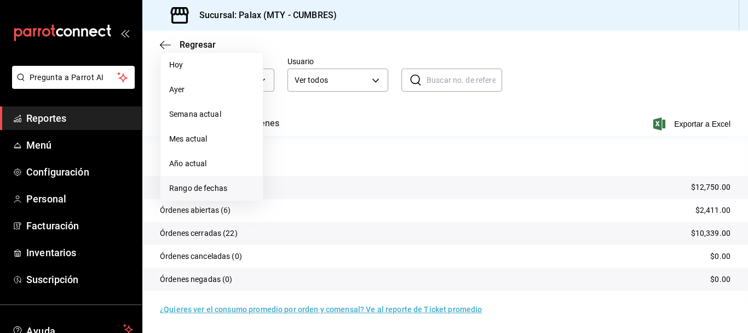
click at [226, 189] on span "Rango de fechas" at bounding box center [211, 188] width 85 height 12
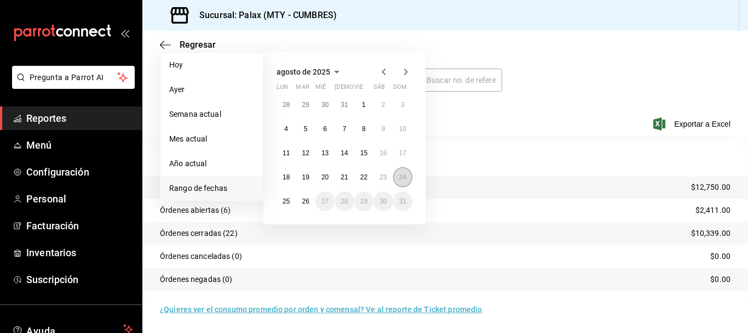
click at [400, 176] on abbr "24" at bounding box center [402, 177] width 7 height 8
click at [308, 201] on abbr "26" at bounding box center [305, 201] width 7 height 8
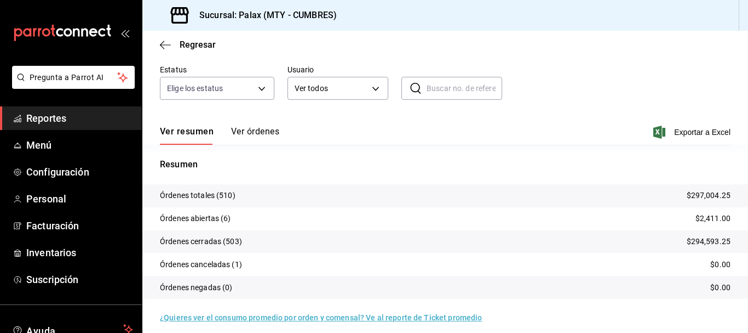
scroll to position [98, 0]
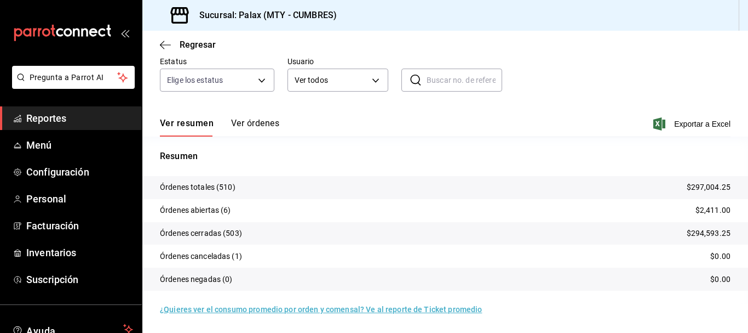
click at [258, 121] on button "Ver órdenes" at bounding box center [255, 127] width 48 height 19
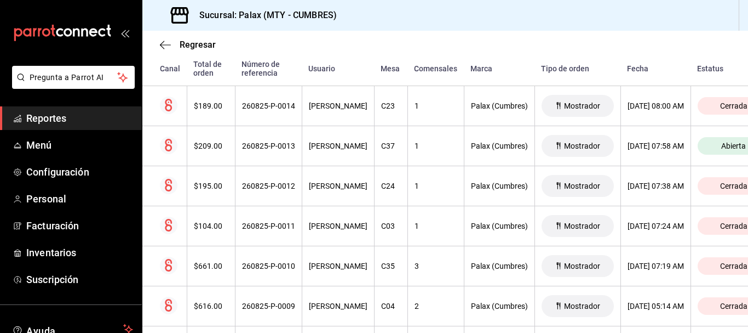
scroll to position [436, 0]
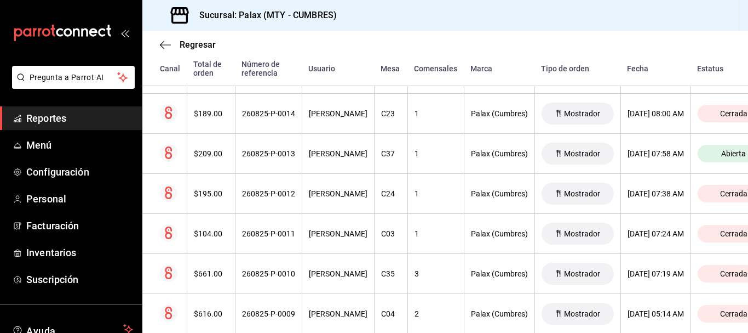
click at [460, 33] on div "Regresar" at bounding box center [445, 45] width 606 height 28
click at [411, 38] on div "Regresar" at bounding box center [445, 45] width 606 height 28
click at [620, 27] on div "Sucursal: Palax (MTY - CUMBRES)" at bounding box center [445, 15] width 606 height 31
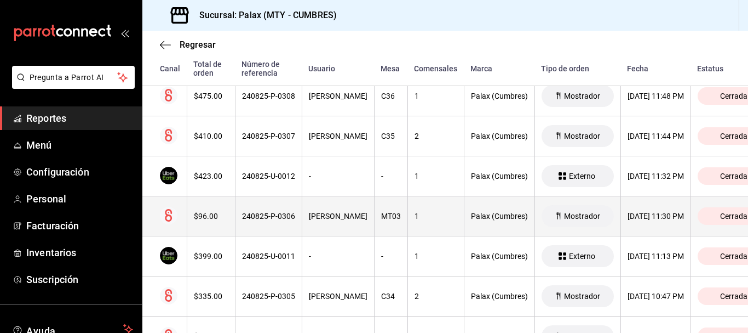
scroll to position [7033, 0]
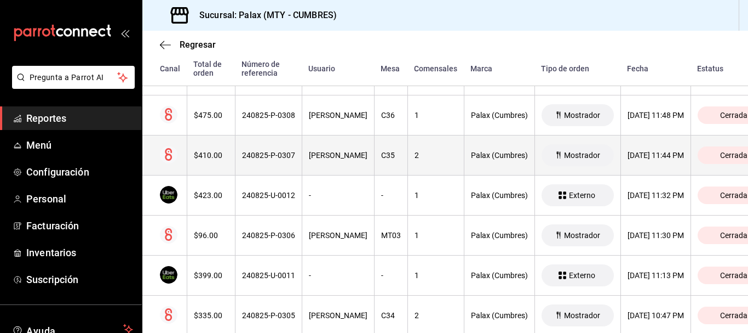
click at [279, 158] on div "240825-P-0307" at bounding box center [268, 155] width 53 height 9
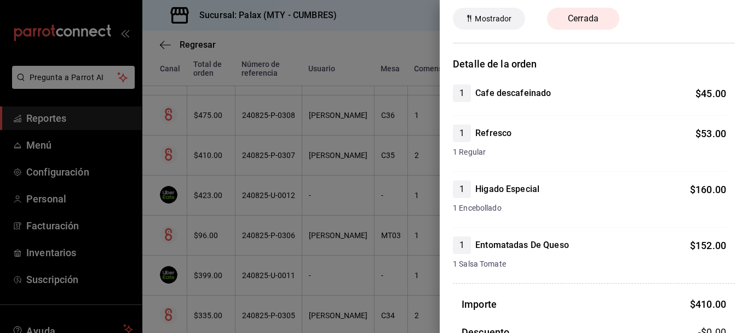
scroll to position [0, 0]
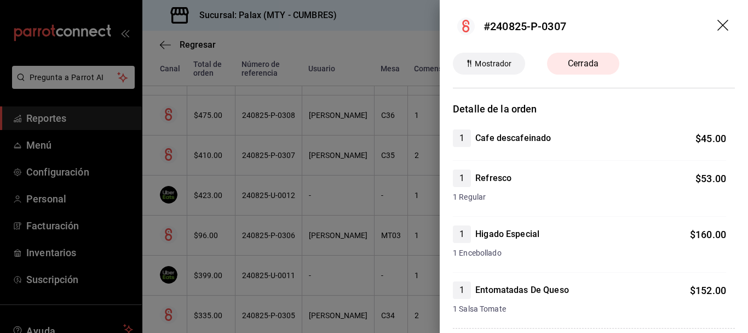
click at [389, 164] on div at bounding box center [374, 166] width 748 height 333
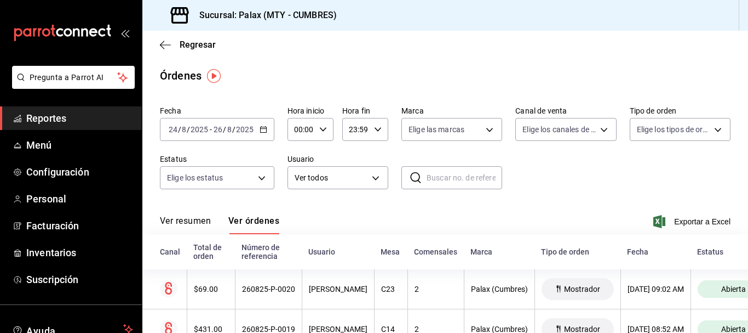
click at [454, 183] on input "text" at bounding box center [465, 178] width 76 height 22
paste input "240825-P-0307"
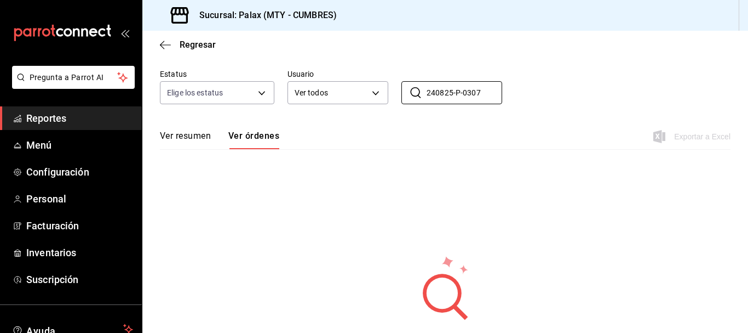
scroll to position [61, 0]
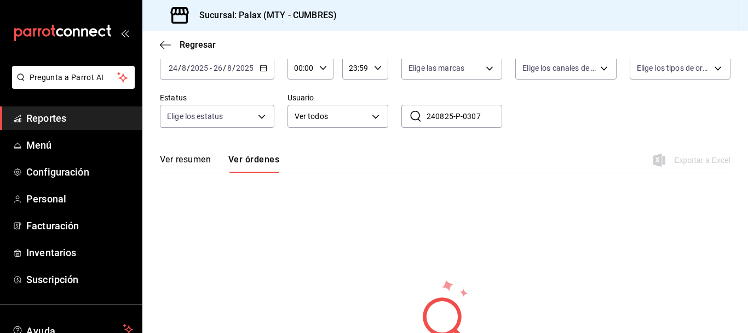
click at [438, 114] on input "240825-P-0307" at bounding box center [465, 116] width 76 height 22
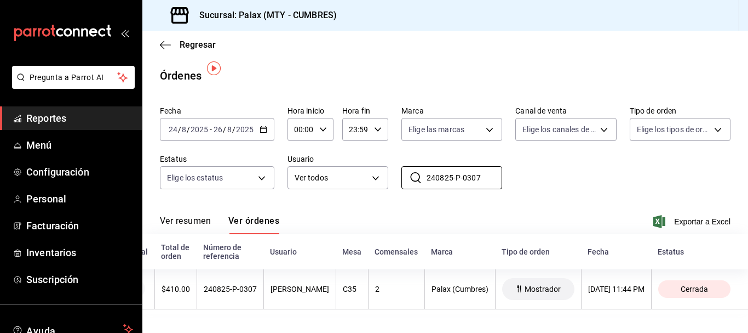
scroll to position [0, 51]
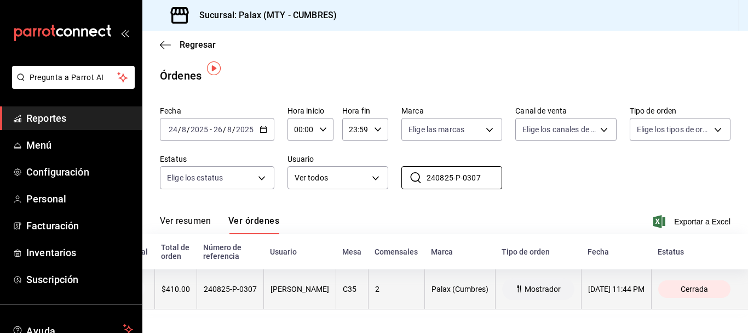
type input "240825-P-0307"
click at [679, 284] on span "Cerrada" at bounding box center [695, 288] width 36 height 9
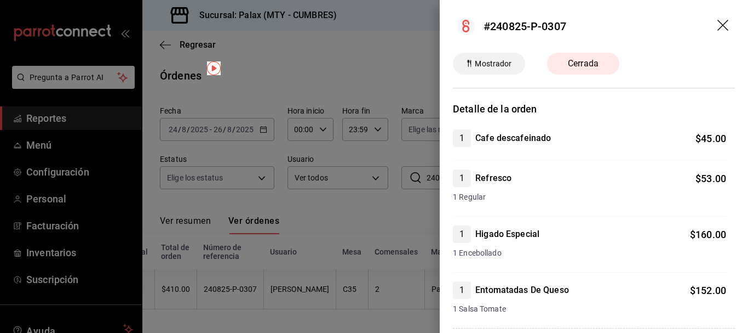
click at [587, 70] on div "Cerrada" at bounding box center [583, 64] width 72 height 22
click at [391, 61] on div at bounding box center [374, 166] width 748 height 333
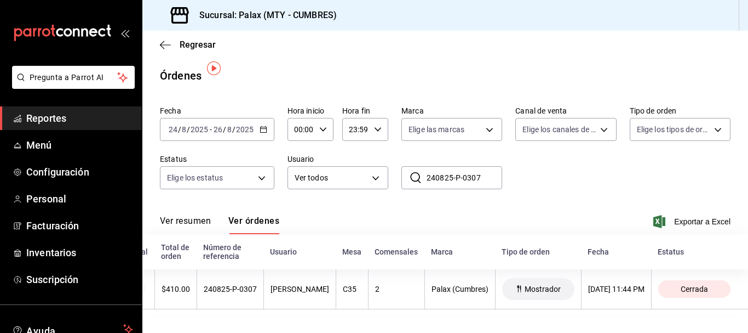
scroll to position [0, 0]
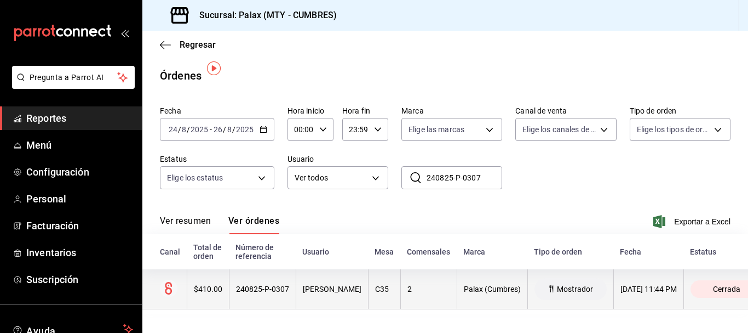
click at [268, 284] on div "240825-P-0307" at bounding box center [262, 288] width 53 height 9
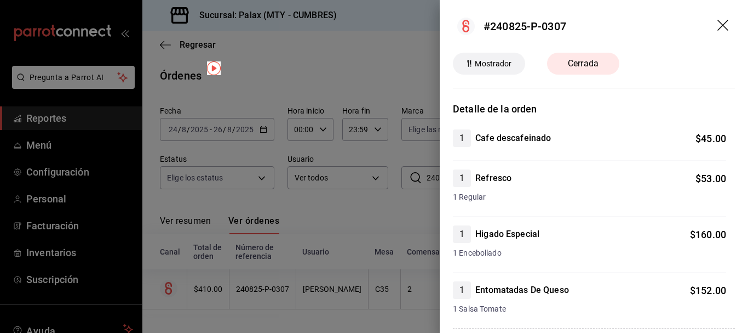
click at [716, 19] on header "#240825-P-0307" at bounding box center [594, 26] width 308 height 53
click at [309, 30] on div at bounding box center [374, 166] width 748 height 333
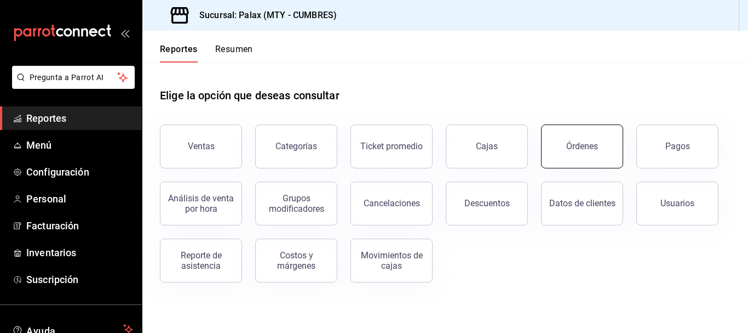
click at [590, 145] on div "Órdenes" at bounding box center [582, 146] width 32 height 10
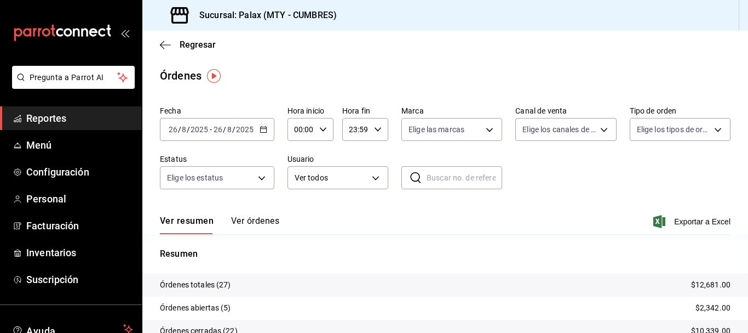
click at [256, 217] on button "Ver órdenes" at bounding box center [255, 224] width 48 height 19
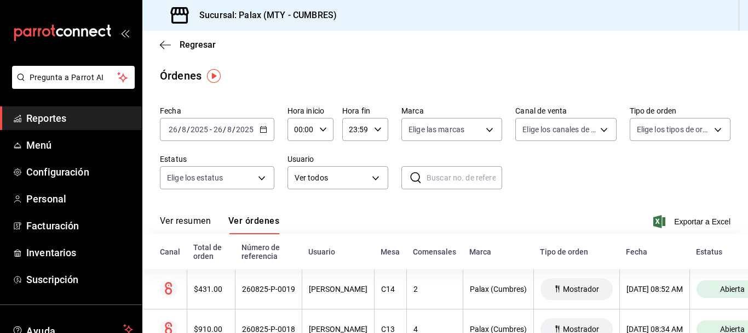
click at [239, 131] on input "2025" at bounding box center [245, 129] width 19 height 9
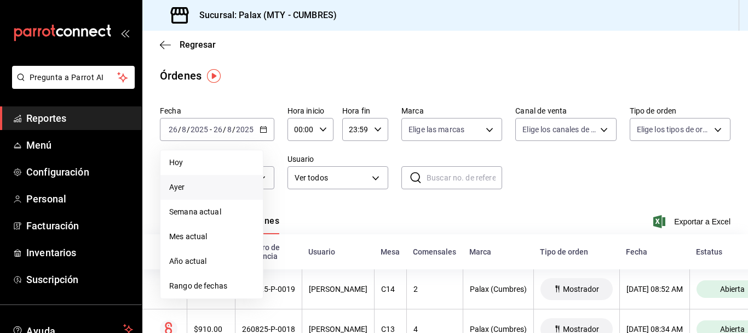
click at [190, 197] on li "Ayer" at bounding box center [212, 187] width 102 height 25
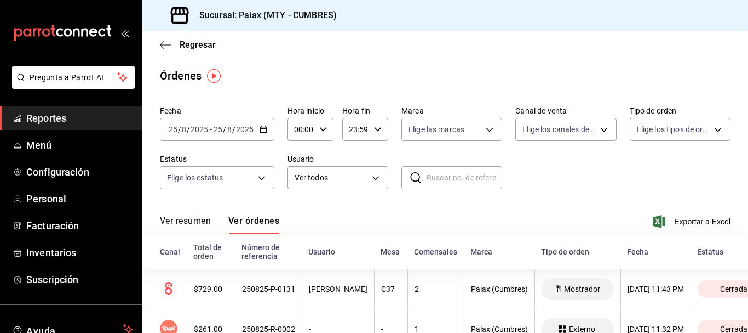
click at [468, 177] on input "text" at bounding box center [465, 178] width 76 height 22
paste input "240825-P-0307"
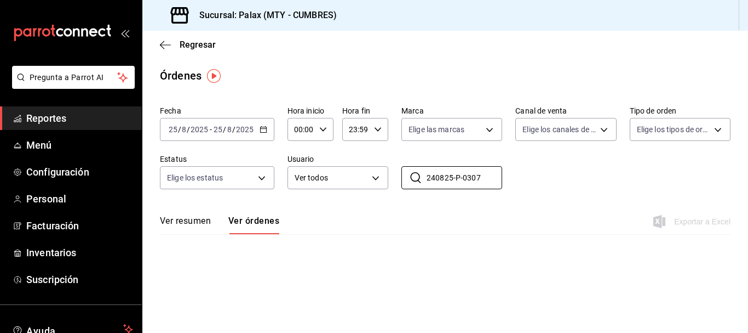
type input "240825-P-0307"
click at [260, 133] on div "2025-08-25 25 / 8 / 2025 - 2025-08-25 25 / 8 / 2025" at bounding box center [217, 129] width 114 height 23
click at [474, 209] on div "Ver resumen Ver órdenes Exportar a Excel" at bounding box center [445, 218] width 571 height 32
drag, startPoint x: 436, startPoint y: 178, endPoint x: 499, endPoint y: 176, distance: 63.6
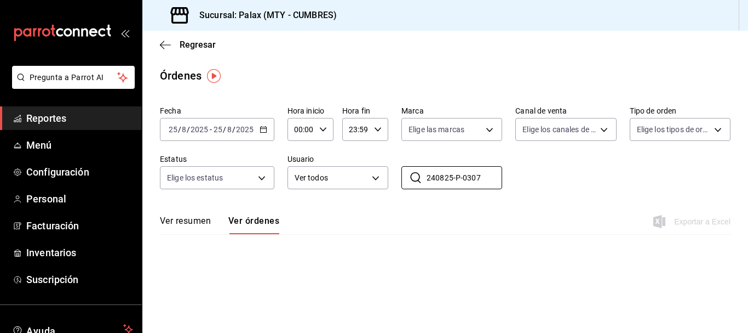
click at [499, 176] on div "Fecha 2025-08-25 25 / 8 / 2025 - 2025-08-25 25 / 8 / 2025 Hora inicio 00:00 Hor…" at bounding box center [445, 151] width 571 height 101
click at [432, 178] on input "240825-P-0307" at bounding box center [465, 178] width 76 height 22
drag, startPoint x: 439, startPoint y: 179, endPoint x: 464, endPoint y: 179, distance: 24.7
click at [464, 179] on input "240825-P-0307" at bounding box center [465, 178] width 76 height 22
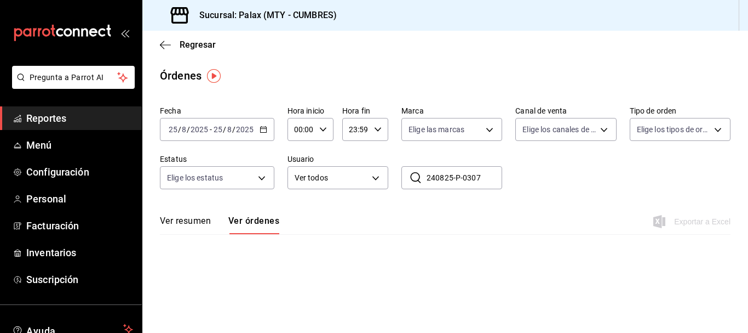
click at [265, 121] on div "2025-08-25 25 / 8 / 2025 - 2025-08-25 25 / 8 / 2025" at bounding box center [217, 129] width 114 height 23
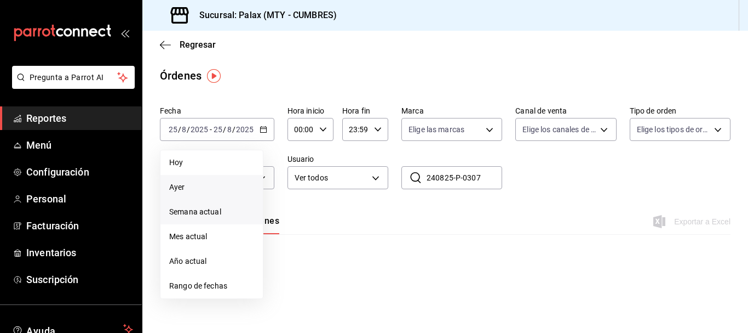
click at [233, 204] on li "Semana actual" at bounding box center [212, 211] width 102 height 25
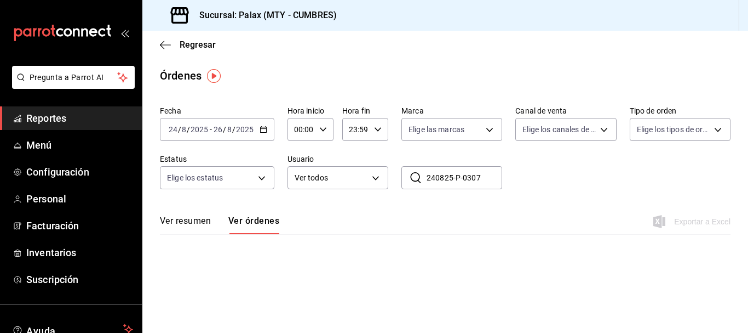
click at [461, 173] on input "240825-P-0307" at bounding box center [465, 178] width 76 height 22
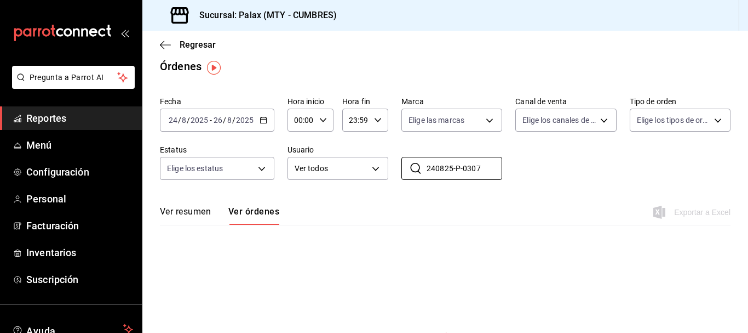
scroll to position [18, 0]
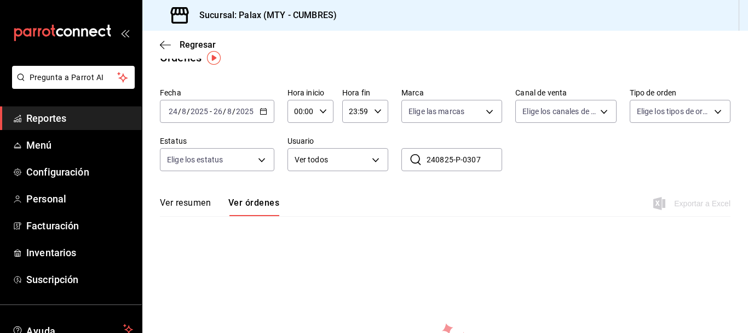
click at [434, 163] on input "240825-P-0307" at bounding box center [465, 159] width 76 height 22
drag, startPoint x: 434, startPoint y: 163, endPoint x: 524, endPoint y: 172, distance: 90.3
click at [524, 172] on div "Fecha 2025-08-24 24 / 8 / 2025 - 2025-08-26 26 / 8 / 2025 Hora inicio 00:00 Hor…" at bounding box center [445, 133] width 571 height 101
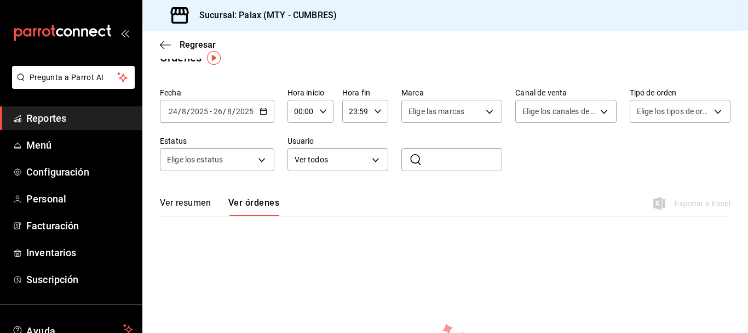
click at [235, 105] on div "2025-08-24 24 / 8 / 2025 - 2025-08-26 26 / 8 / 2025" at bounding box center [217, 111] width 114 height 23
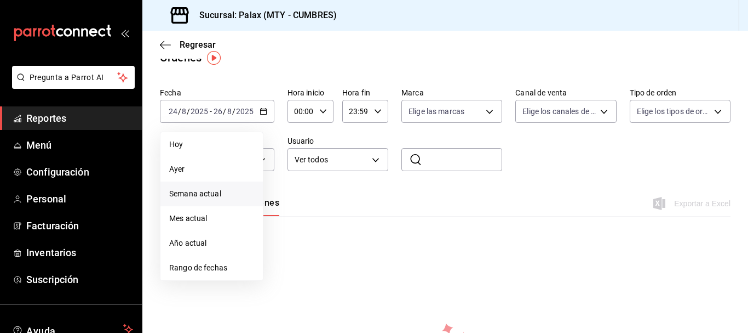
click at [242, 196] on span "Semana actual" at bounding box center [211, 194] width 85 height 12
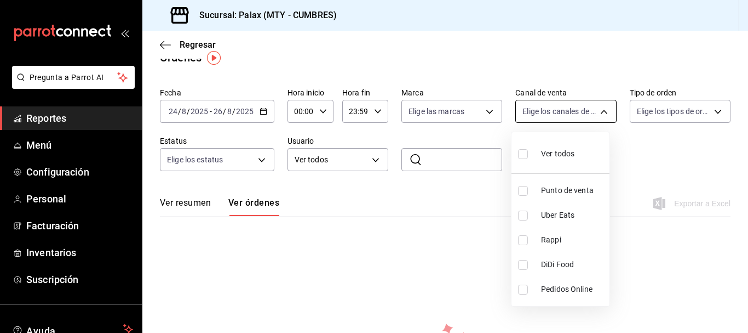
click at [566, 107] on body "Pregunta a Parrot AI Reportes Menú Configuración Personal Facturación Inventari…" at bounding box center [374, 166] width 748 height 333
click at [559, 140] on li "Ver todos" at bounding box center [561, 152] width 98 height 32
type input "PARROT,UBER_EATS,RAPPI,DIDI_FOOD,ONLINE"
checkbox input "true"
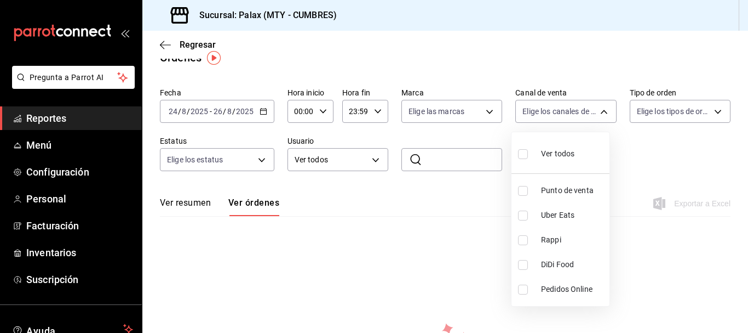
checkbox input "true"
click at [662, 117] on div at bounding box center [374, 166] width 748 height 333
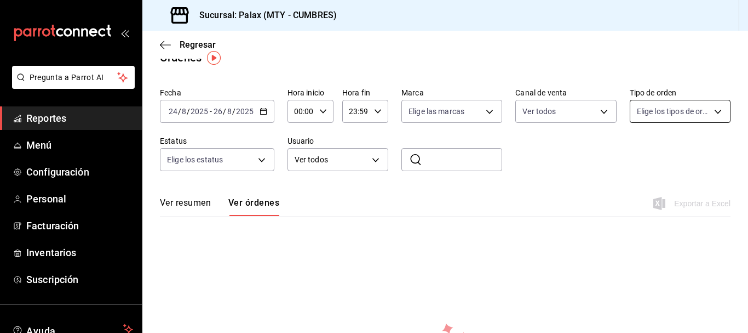
click at [655, 111] on body "Pregunta a Parrot AI Reportes Menú Configuración Personal Facturación Inventari…" at bounding box center [374, 166] width 748 height 333
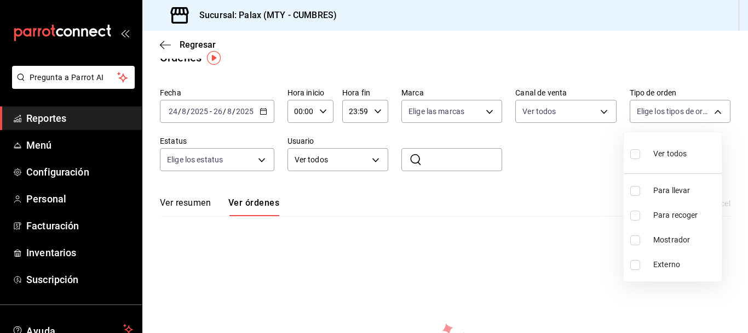
click at [659, 152] on span "Ver todos" at bounding box center [670, 154] width 33 height 12
type input "17dfcad2-4297-4f60-904c-e479178868fd,5a408a18-f7d6-4757-95aa-7cc9151444a0,812ec…"
checkbox input "true"
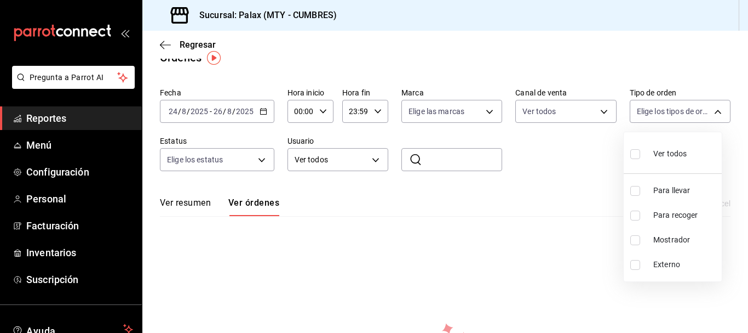
checkbox input "true"
click at [467, 118] on div at bounding box center [374, 166] width 748 height 333
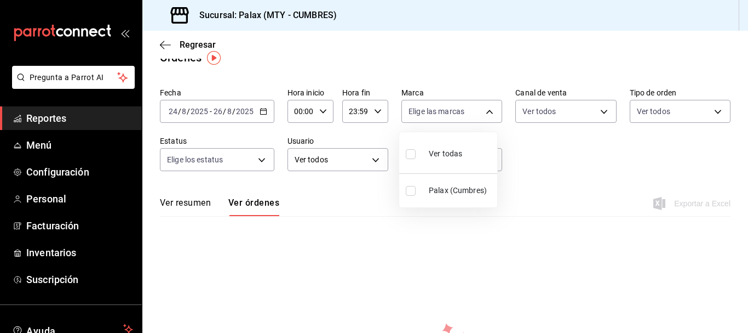
click at [460, 112] on body "Pregunta a Parrot AI Reportes Menú Configuración Personal Facturación Inventari…" at bounding box center [374, 166] width 748 height 333
click at [453, 166] on li "Ver todas" at bounding box center [448, 152] width 98 height 32
type input "882a14fb-31f9-4d0e-beef-7112030831e8"
checkbox input "true"
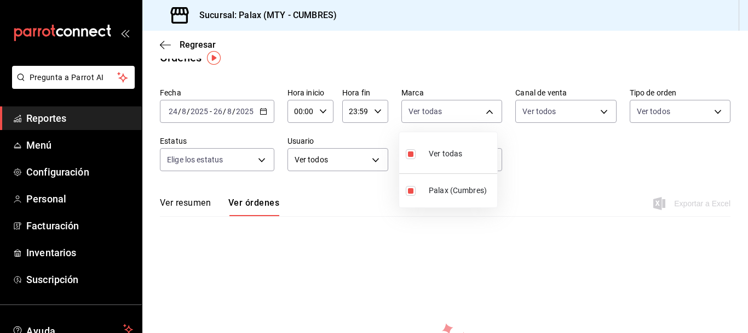
click at [539, 194] on div at bounding box center [374, 166] width 748 height 333
drag, startPoint x: 165, startPoint y: 119, endPoint x: 207, endPoint y: 118, distance: 41.1
click at [207, 118] on div "2025-08-24 24 / 8 / 2025 - 2025-08-26 26 / 8 / 2025" at bounding box center [217, 111] width 114 height 23
click at [357, 228] on div "Fecha 2025-08-24 24 / 8 / 2025 - 2025-08-26 26 / 8 / 2025 Hora inicio 00:00 Hor…" at bounding box center [445, 248] width 606 height 330
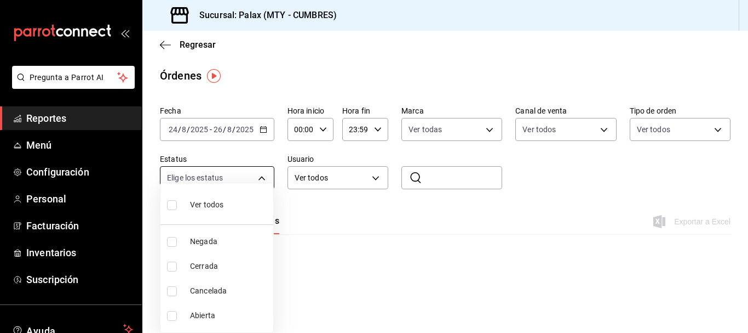
click at [257, 180] on body "Pregunta a Parrot AI Reportes Menú Configuración Personal Facturación Inventari…" at bounding box center [374, 166] width 748 height 333
click at [220, 199] on span "Ver todos" at bounding box center [206, 205] width 33 height 12
type input "DENIED,FINISHED,CANCELED,OPEN"
checkbox input "true"
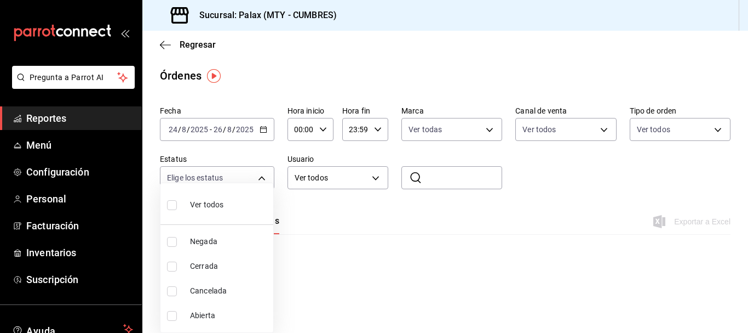
checkbox input "true"
click at [378, 216] on div at bounding box center [374, 166] width 748 height 333
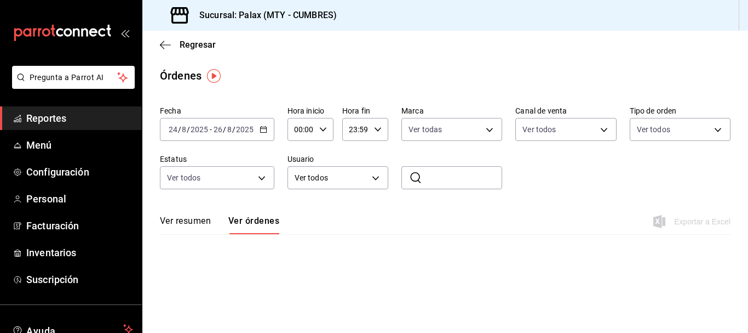
click at [228, 124] on div "2025-08-24 24 / 8 / 2025 - 2025-08-26 26 / 8 / 2025" at bounding box center [217, 129] width 114 height 23
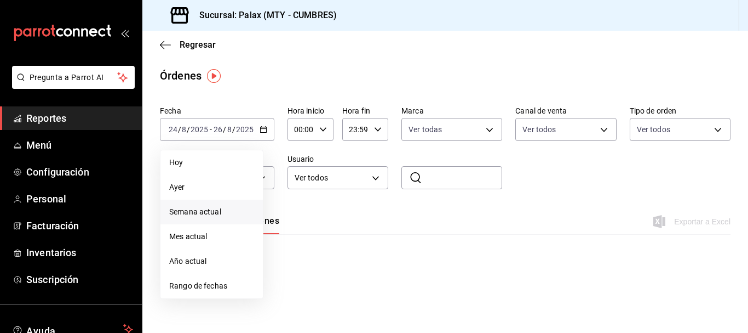
click at [394, 267] on div "Fecha 2025-08-24 24 / 8 / 2025 - 2025-08-26 26 / 8 / 2025 Hoy Ayer Semana actua…" at bounding box center [445, 266] width 606 height 330
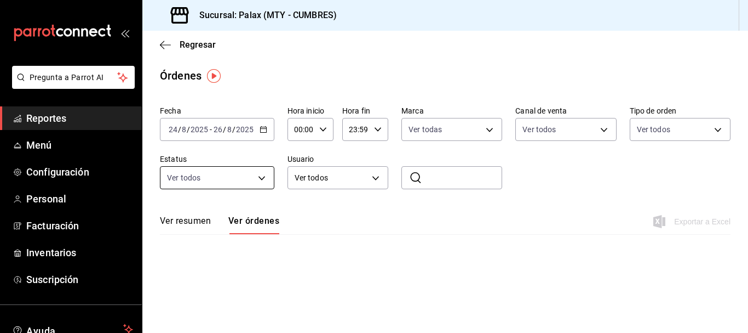
click at [236, 174] on body "Pregunta a Parrot AI Reportes Menú Configuración Personal Facturación Inventari…" at bounding box center [374, 166] width 748 height 333
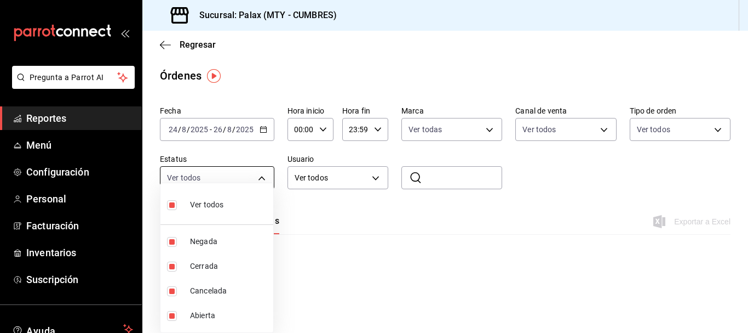
click at [236, 174] on div at bounding box center [374, 166] width 748 height 333
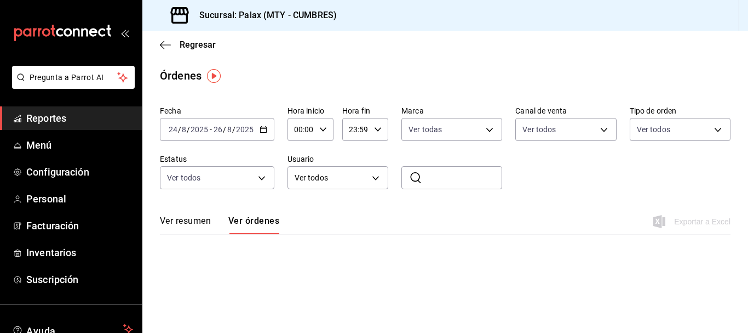
click at [227, 119] on div "2025-08-24 24 / 8 / 2025 - 2025-08-26 26 / 8 / 2025" at bounding box center [217, 129] width 114 height 23
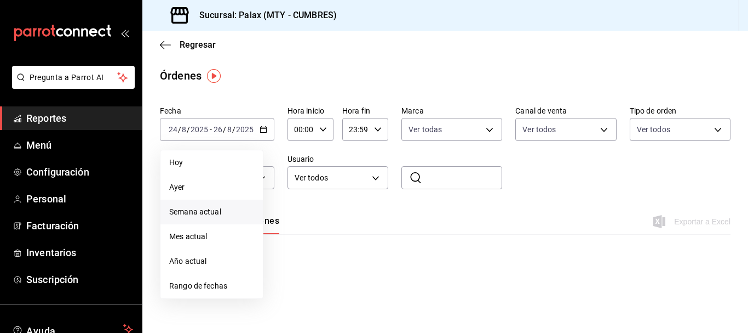
click at [348, 259] on div "Fecha 2025-08-24 24 / 8 / 2025 - 2025-08-26 26 / 8 / 2025 Hoy Ayer Semana actua…" at bounding box center [445, 266] width 606 height 330
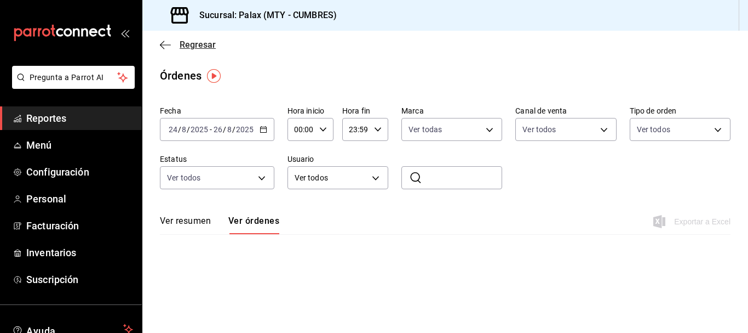
click at [165, 46] on icon "button" at bounding box center [165, 45] width 11 height 10
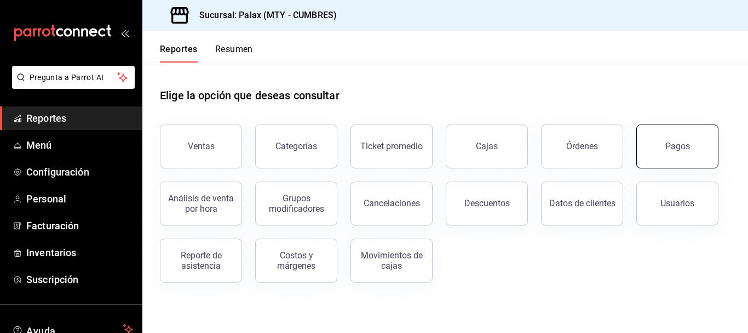
click at [639, 141] on div "Pagos" at bounding box center [670, 139] width 95 height 57
click at [683, 143] on div "Pagos" at bounding box center [678, 146] width 25 height 10
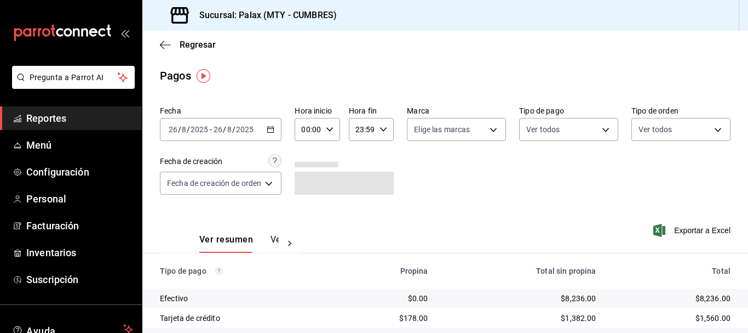
click at [270, 131] on icon "button" at bounding box center [271, 129] width 8 height 8
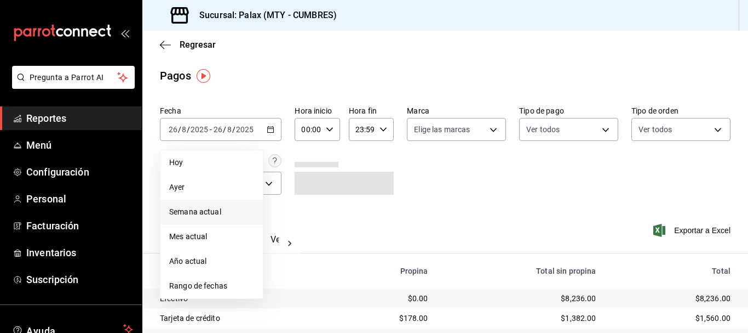
click at [216, 215] on span "Semana actual" at bounding box center [211, 212] width 85 height 12
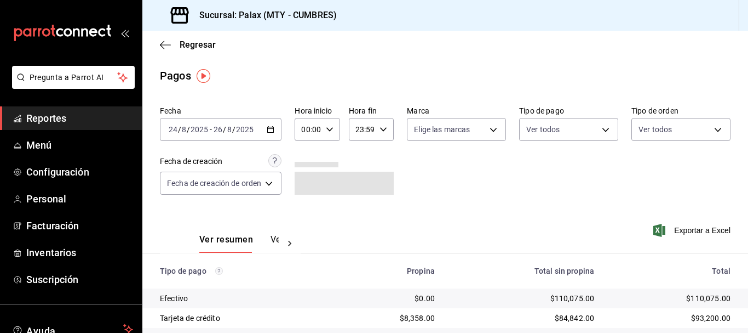
click at [271, 125] on div "2025-08-24 24 / 8 / 2025 - 2025-08-26 26 / 8 / 2025" at bounding box center [221, 129] width 122 height 23
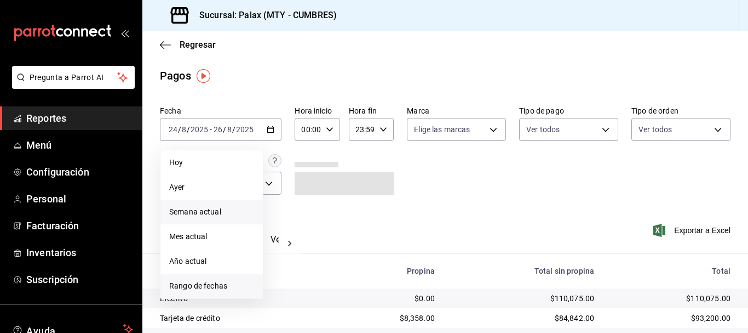
click at [225, 280] on span "Rango de fechas" at bounding box center [211, 286] width 85 height 12
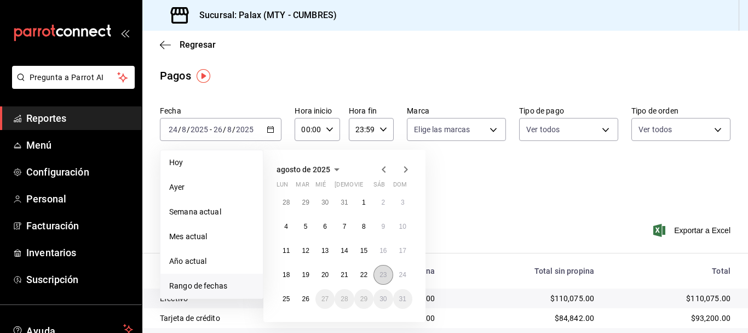
click at [380, 272] on abbr "23" at bounding box center [383, 275] width 7 height 8
click at [306, 292] on button "26" at bounding box center [305, 299] width 19 height 20
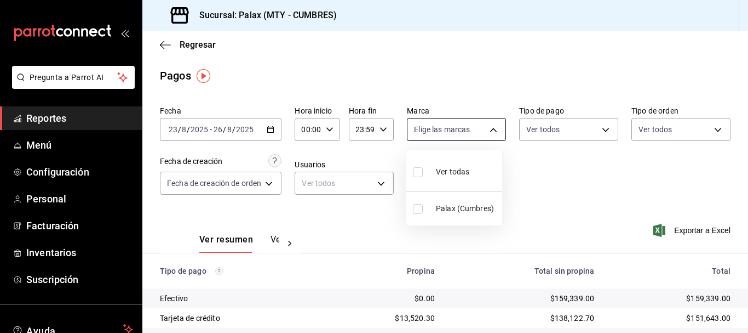
click at [461, 136] on body "Pregunta a Parrot AI Reportes Menú Configuración Personal Facturación Inventari…" at bounding box center [374, 166] width 748 height 333
click at [448, 204] on span "Palax (Cumbres)" at bounding box center [467, 209] width 62 height 12
type input "882a14fb-31f9-4d0e-beef-7112030831e8"
checkbox input "true"
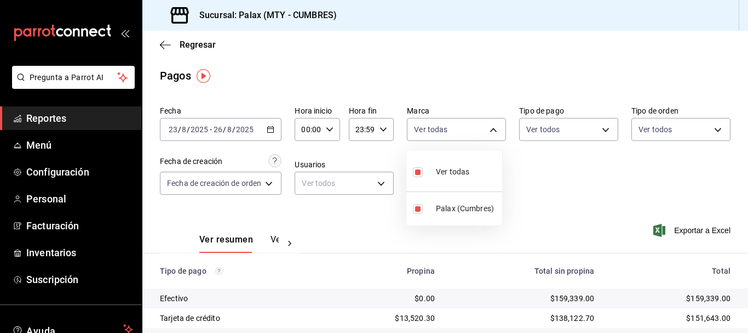
click at [569, 131] on div at bounding box center [374, 166] width 748 height 333
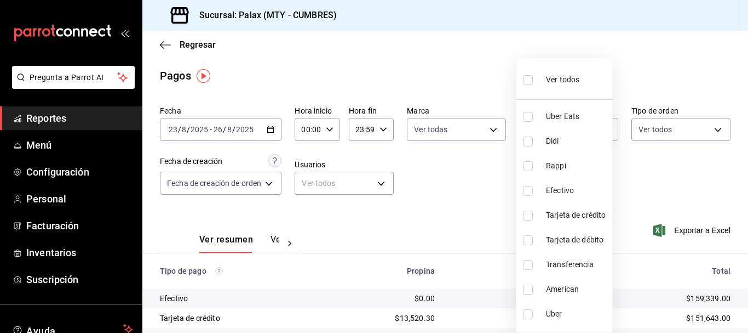
click at [569, 131] on body "Pregunta a Parrot AI Reportes Menú Configuración Personal Facturación Inventari…" at bounding box center [374, 166] width 748 height 333
click at [529, 82] on input "checkbox" at bounding box center [528, 80] width 10 height 10
checkbox input "true"
type input "7d20c87d-b19b-45e9-a58f-4ebfd324a143,63506de8-ced1-4a30-bc5c-7b423244de5b,52ca0…"
checkbox input "true"
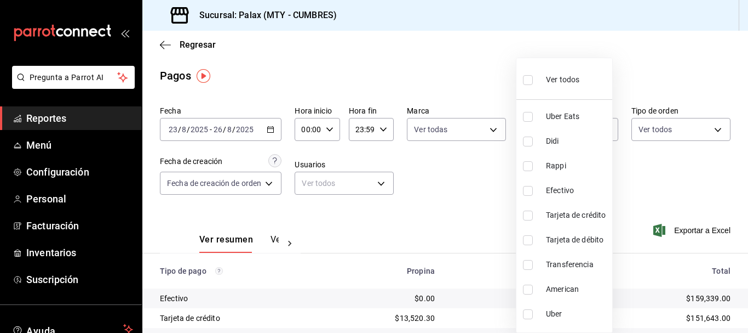
checkbox input "true"
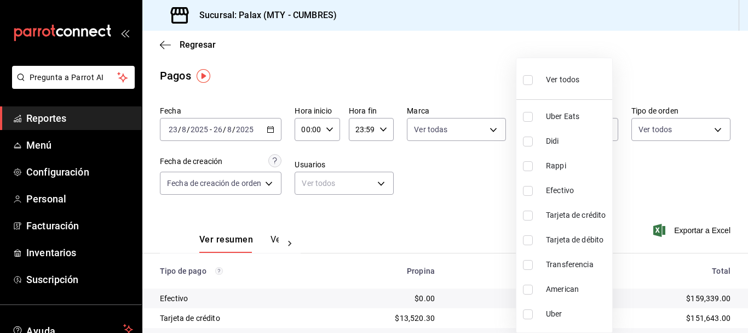
checkbox input "true"
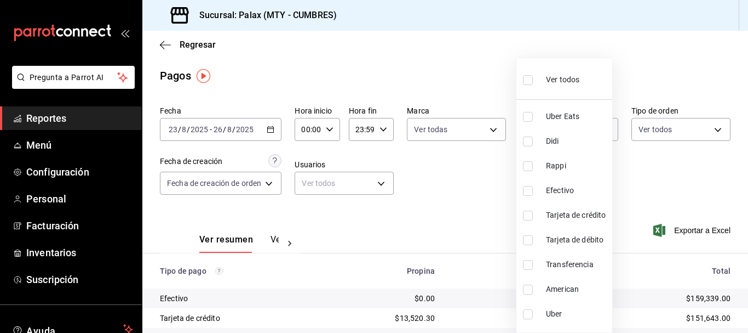
checkbox input "true"
click at [674, 122] on div at bounding box center [374, 166] width 748 height 333
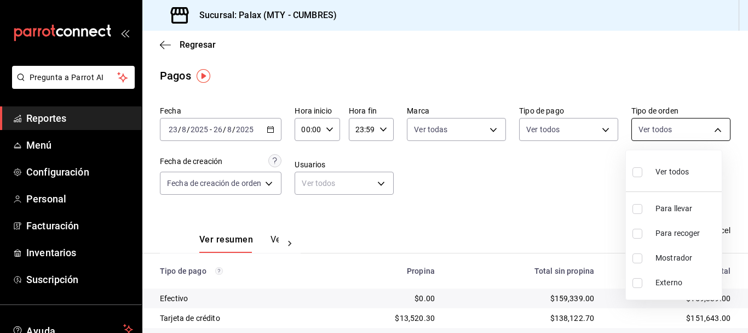
click at [669, 129] on body "Pregunta a Parrot AI Reportes Menú Configuración Personal Facturación Inventari…" at bounding box center [374, 166] width 748 height 333
click at [648, 164] on div "Ver todos" at bounding box center [661, 171] width 56 height 24
type input "17dfcad2-4297-4f60-904c-e479178868fd,5a408a18-f7d6-4757-95aa-7cc9151444a0,812ec…"
checkbox input "true"
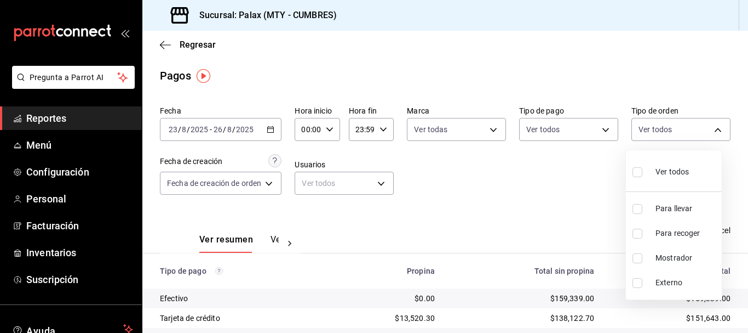
checkbox input "true"
click at [220, 186] on div at bounding box center [374, 166] width 748 height 333
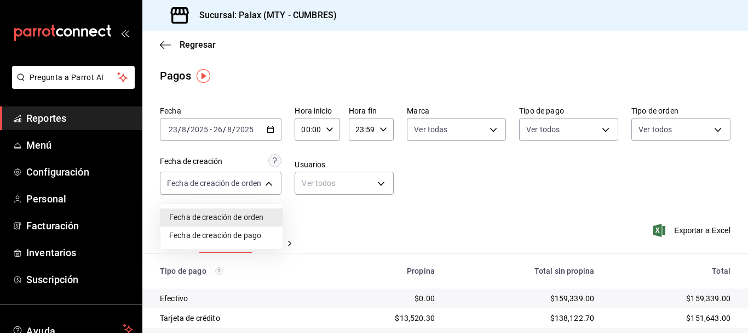
click at [220, 186] on body "Pregunta a Parrot AI Reportes Menú Configuración Personal Facturación Inventari…" at bounding box center [374, 166] width 748 height 333
click at [410, 228] on div at bounding box center [374, 166] width 748 height 333
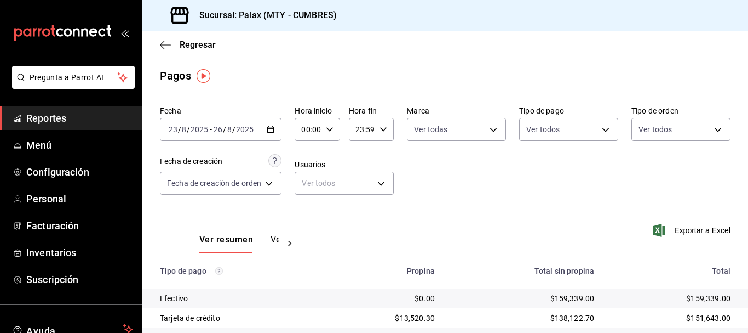
click at [278, 240] on button "Ver pagos" at bounding box center [291, 243] width 41 height 19
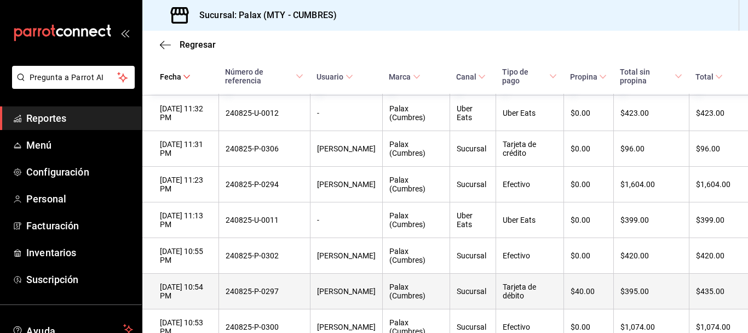
scroll to position [6366, 0]
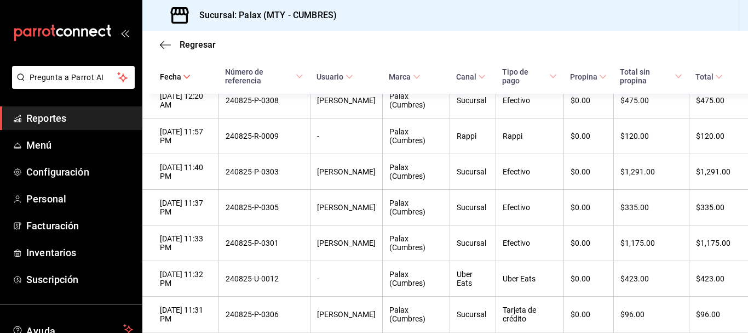
drag, startPoint x: 236, startPoint y: 183, endPoint x: 292, endPoint y: 188, distance: 56.7
drag, startPoint x: 158, startPoint y: 177, endPoint x: 194, endPoint y: 184, distance: 36.9
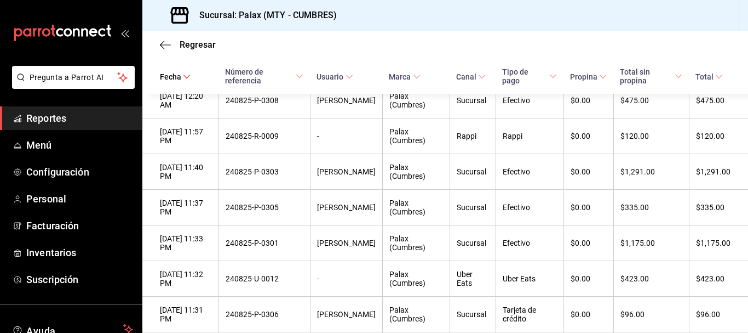
drag, startPoint x: 287, startPoint y: 181, endPoint x: 234, endPoint y: 184, distance: 52.1
drag, startPoint x: 205, startPoint y: 184, endPoint x: 155, endPoint y: 173, distance: 51.2
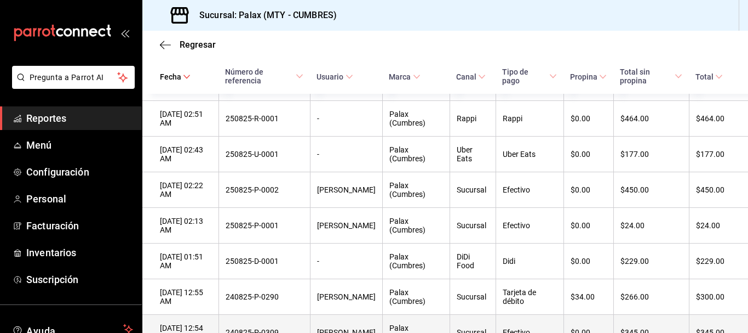
scroll to position [5986, 0]
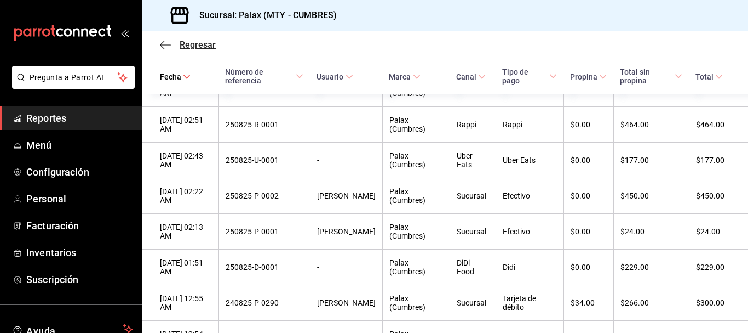
click at [163, 47] on icon "button" at bounding box center [162, 45] width 4 height 8
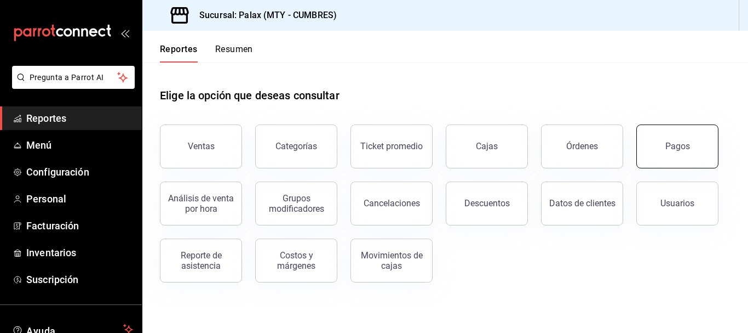
click at [666, 158] on button "Pagos" at bounding box center [678, 146] width 82 height 44
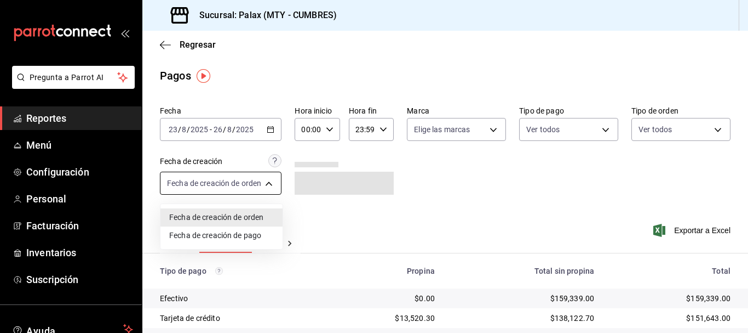
click at [259, 188] on body "Pregunta a Parrot AI Reportes Menú Configuración Personal Facturación Inventari…" at bounding box center [374, 166] width 748 height 333
drag, startPoint x: 396, startPoint y: 227, endPoint x: 386, endPoint y: 214, distance: 16.0
click at [395, 227] on div at bounding box center [374, 166] width 748 height 333
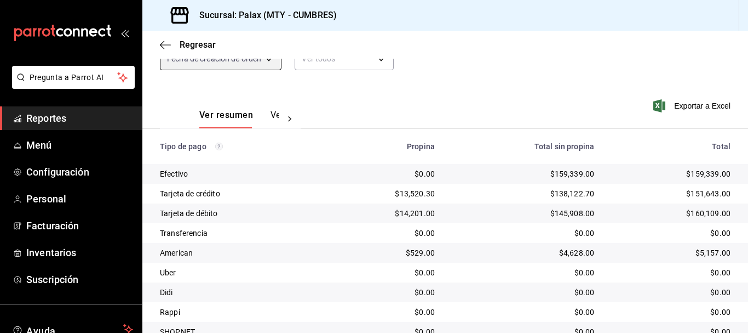
scroll to position [11, 0]
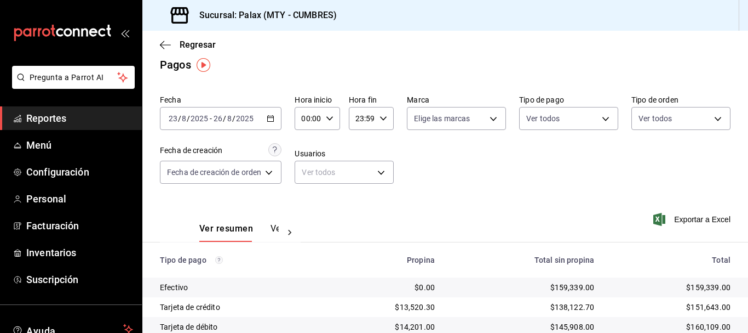
click at [85, 120] on span "Reportes" at bounding box center [79, 118] width 107 height 15
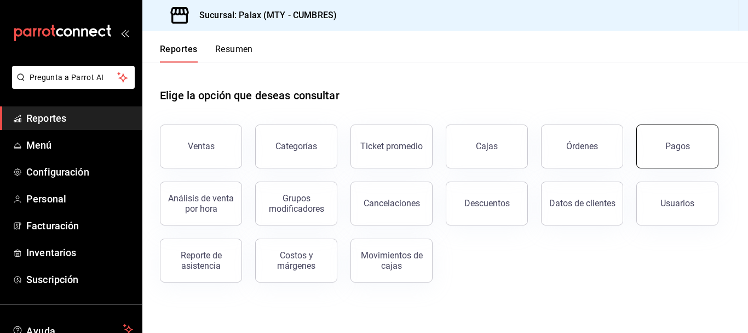
click at [694, 143] on button "Pagos" at bounding box center [678, 146] width 82 height 44
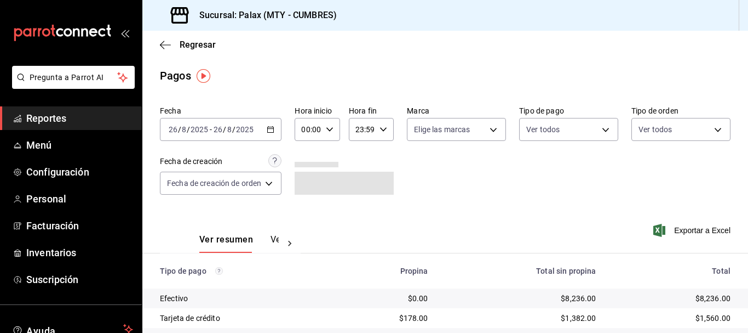
click at [275, 238] on button "Ver pagos" at bounding box center [291, 243] width 41 height 19
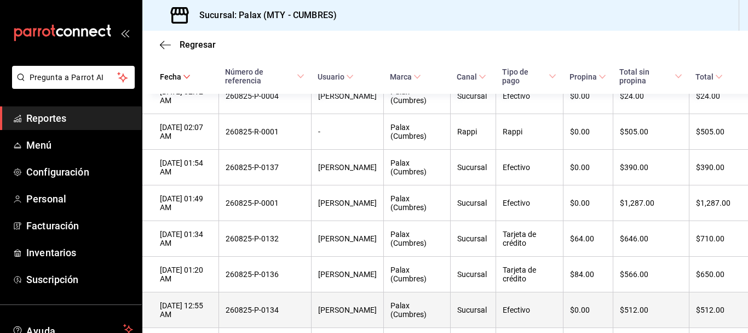
scroll to position [818, 0]
